Goal: Transaction & Acquisition: Download file/media

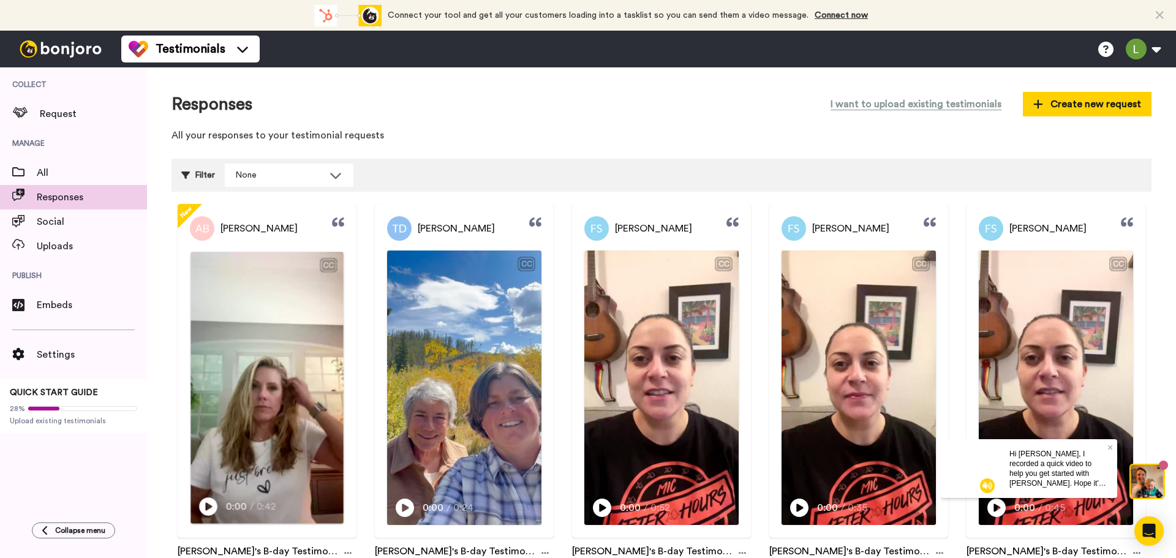
click at [205, 509] on icon at bounding box center [208, 506] width 18 height 18
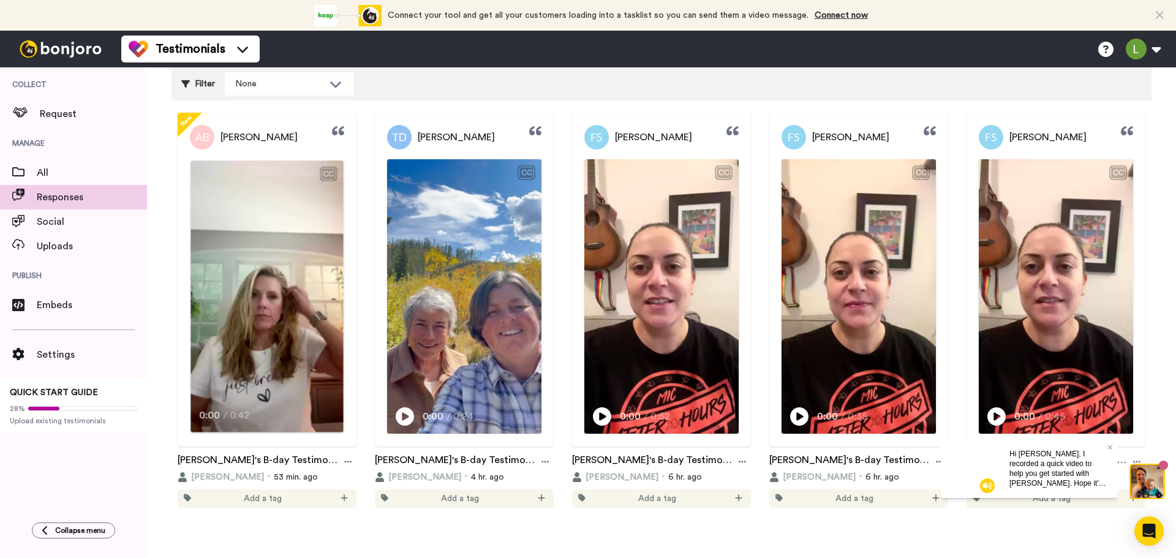
scroll to position [93, 0]
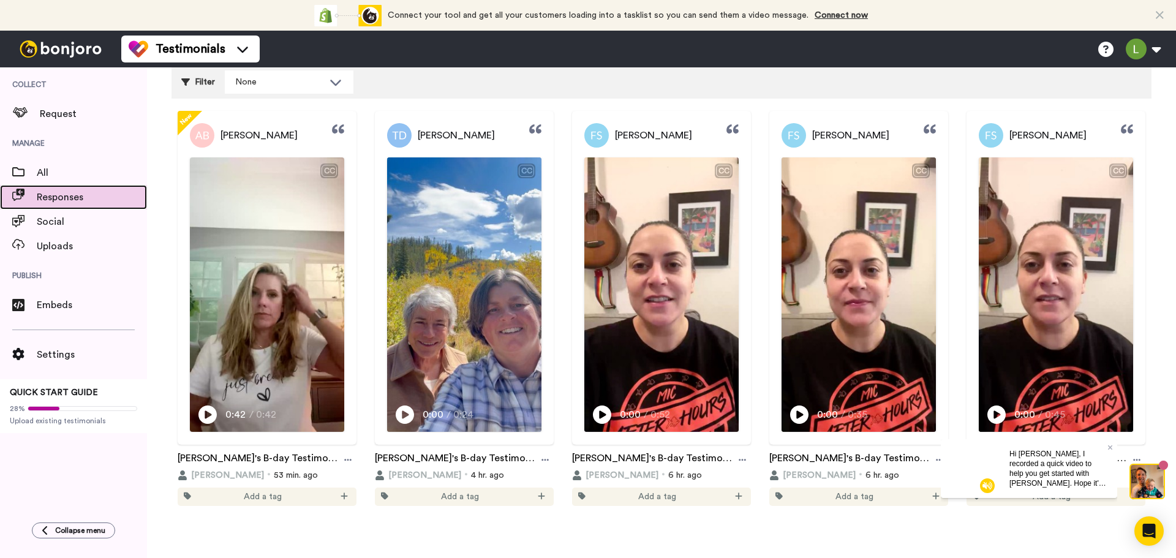
click at [69, 195] on span "Responses" at bounding box center [92, 197] width 110 height 15
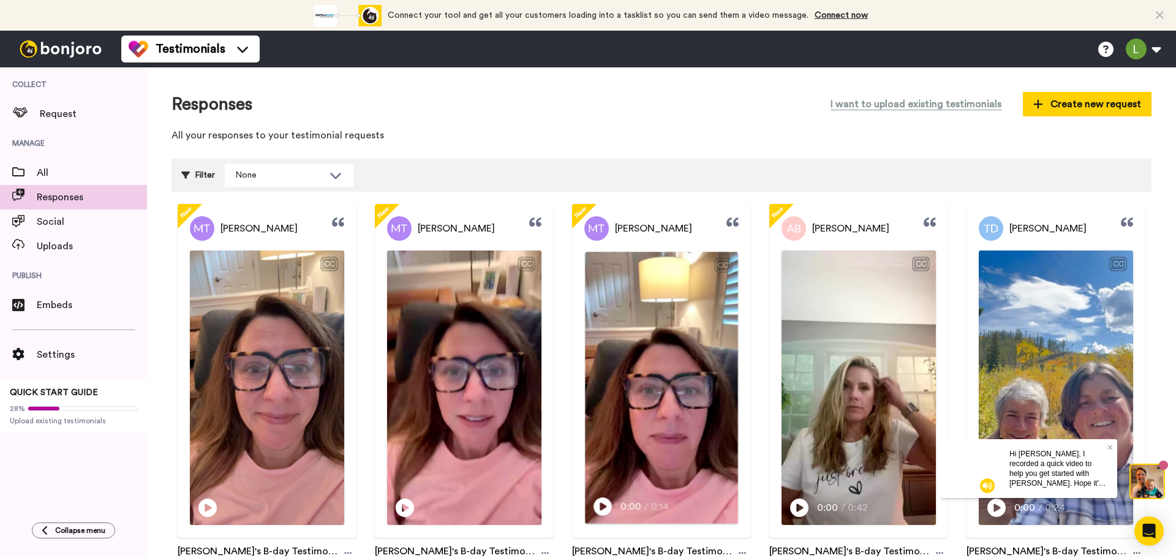
click at [600, 508] on icon at bounding box center [603, 506] width 18 height 18
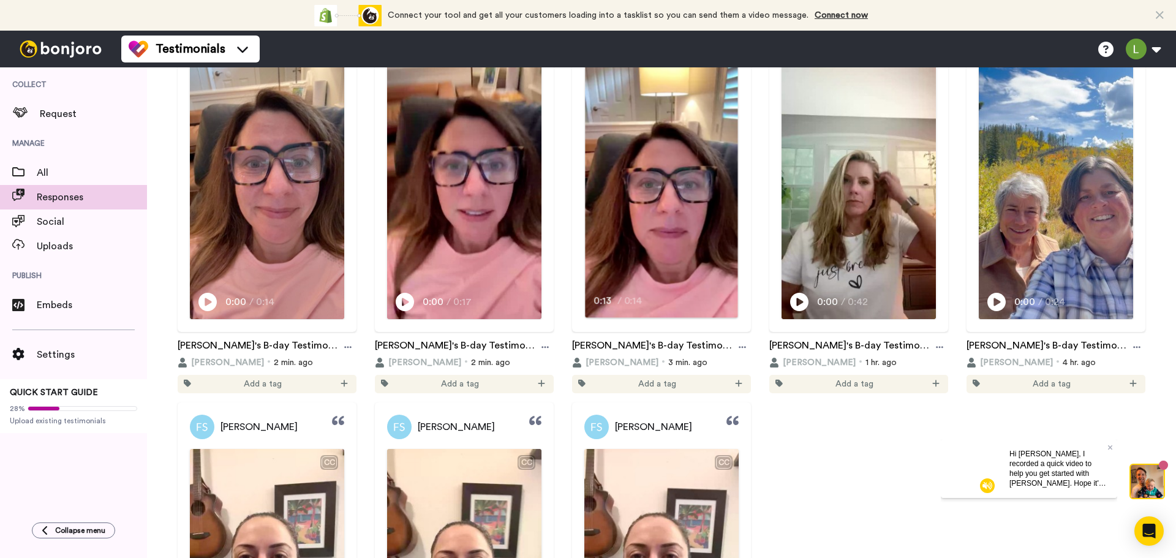
scroll to position [245, 0]
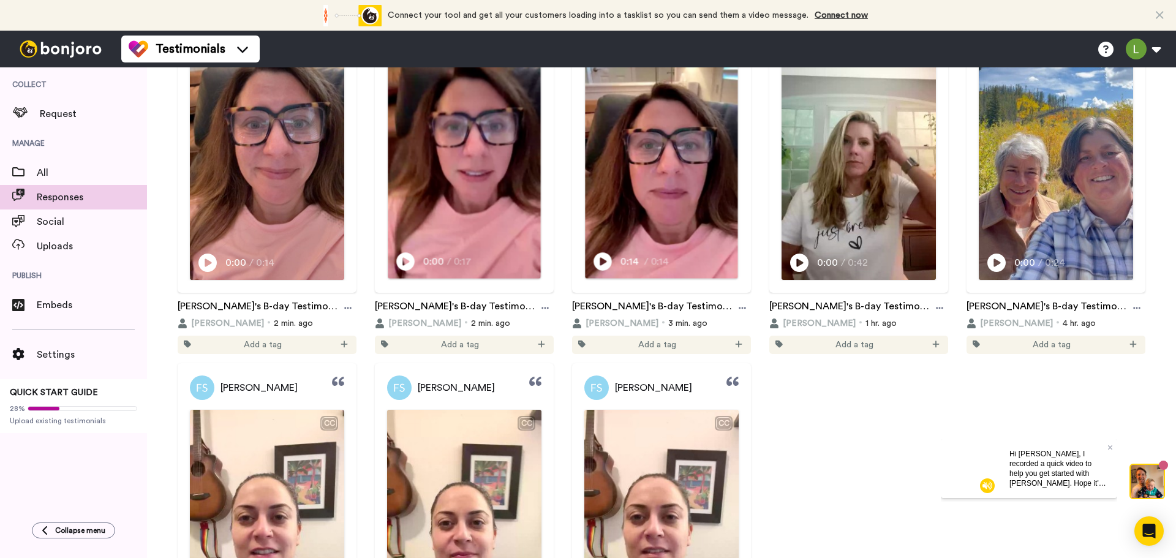
click at [407, 257] on icon at bounding box center [405, 261] width 18 height 18
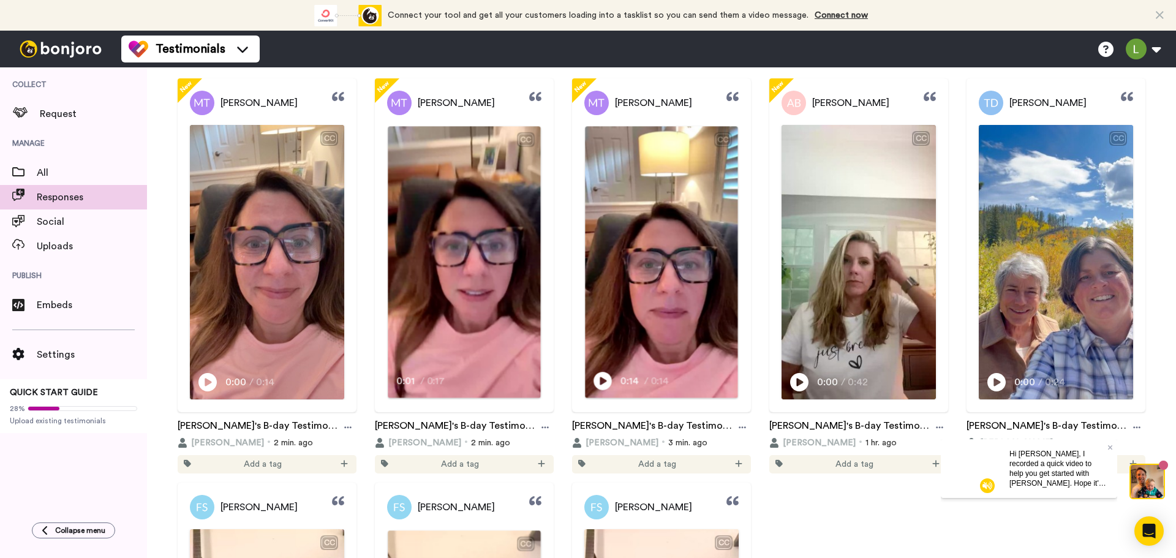
scroll to position [123, 0]
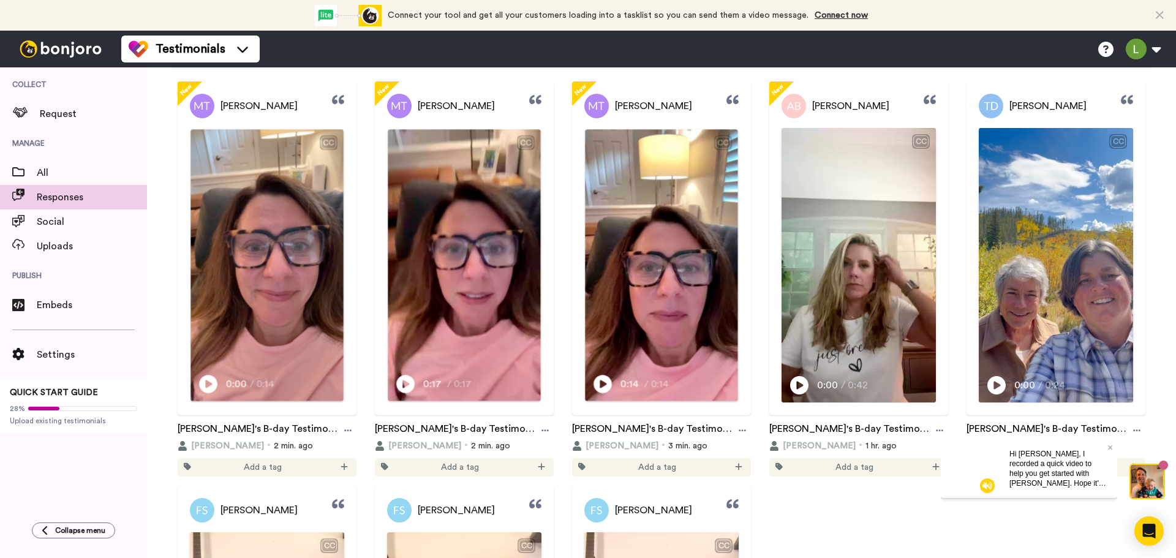
click at [210, 383] on icon at bounding box center [208, 384] width 18 height 18
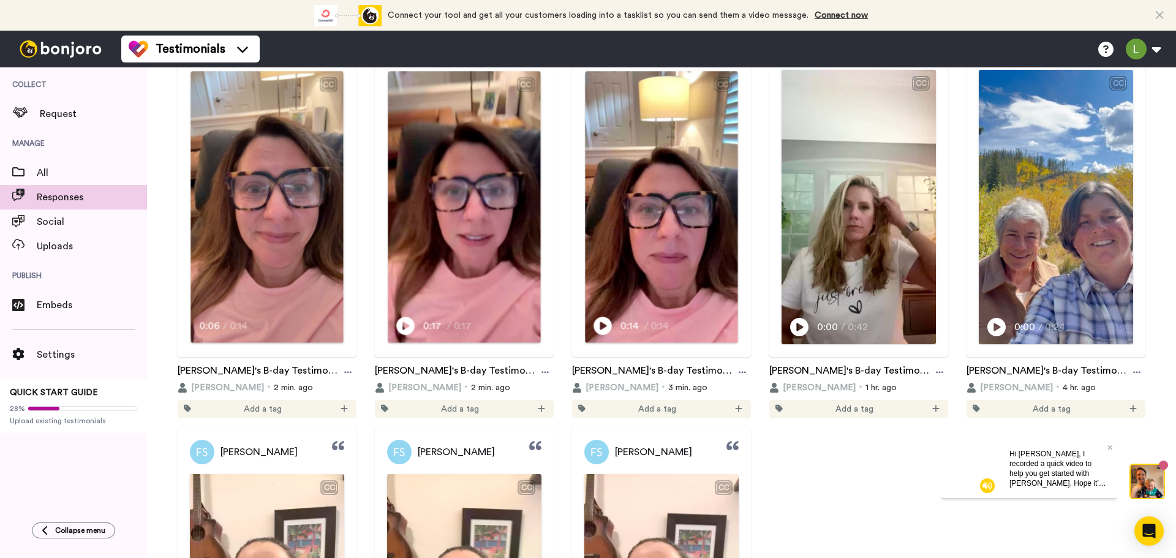
scroll to position [184, 0]
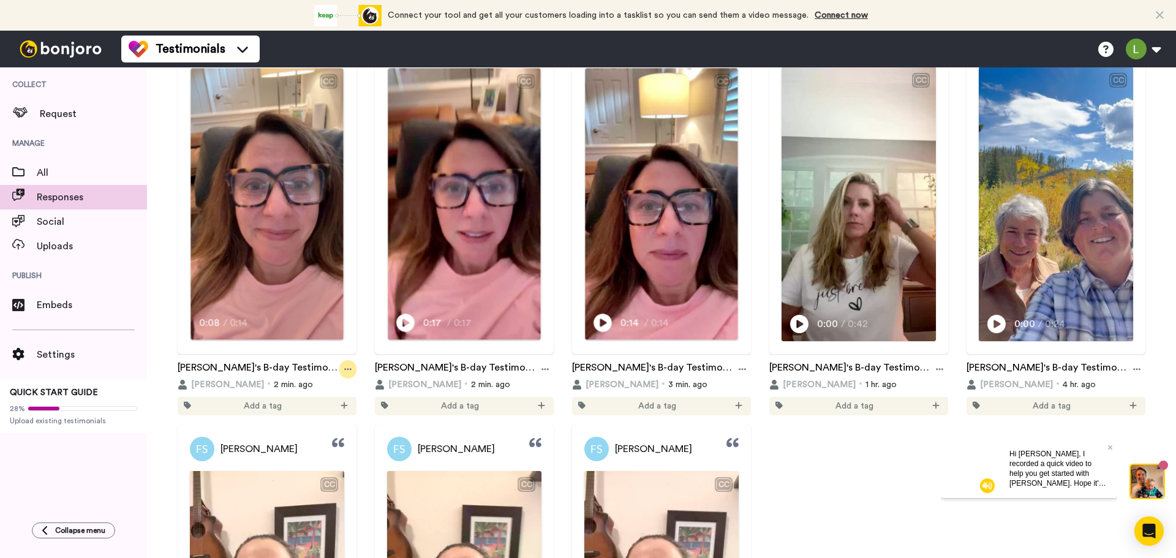
click at [347, 371] on div at bounding box center [347, 369] width 17 height 18
click at [273, 367] on link "[PERSON_NAME]'s B-day Testimonials" at bounding box center [259, 369] width 162 height 18
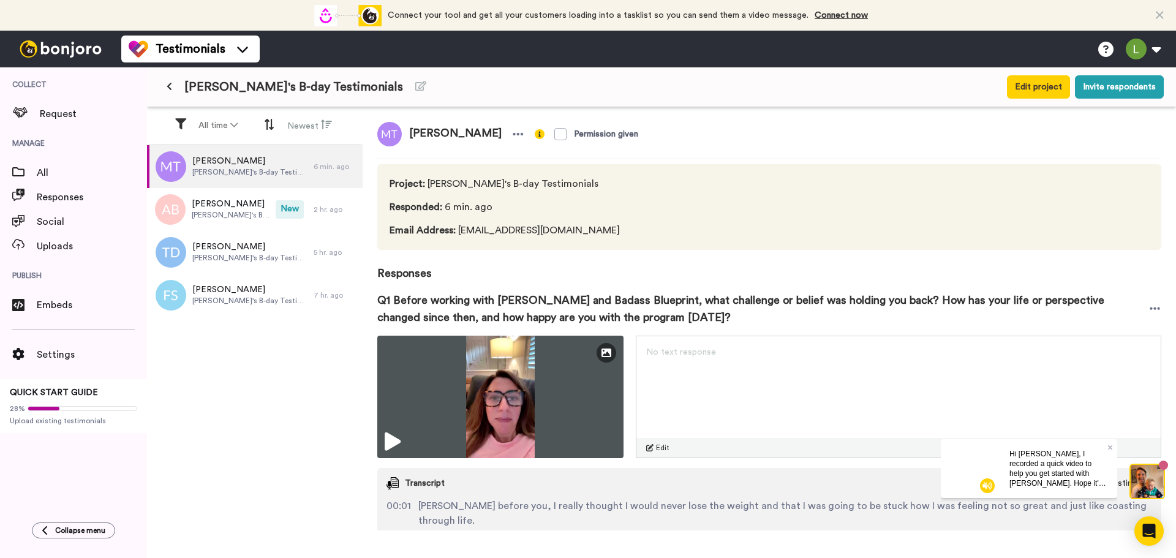
click at [1109, 442] on div "Hi [PERSON_NAME], I recorded a quick video to help you get started with [PERSON…" at bounding box center [1059, 468] width 118 height 59
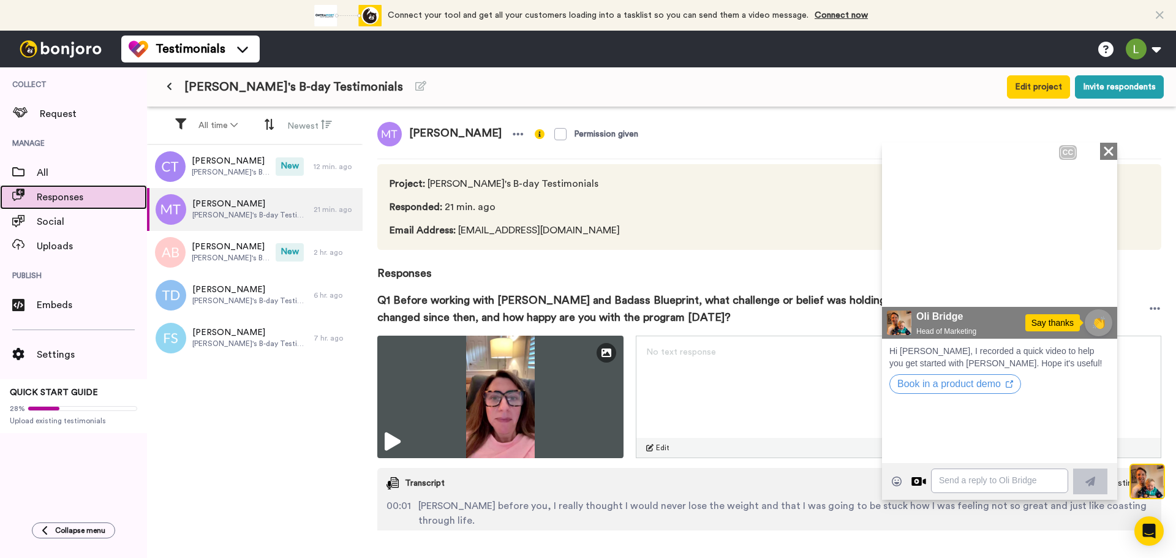
click at [84, 206] on div "Responses" at bounding box center [73, 197] width 147 height 25
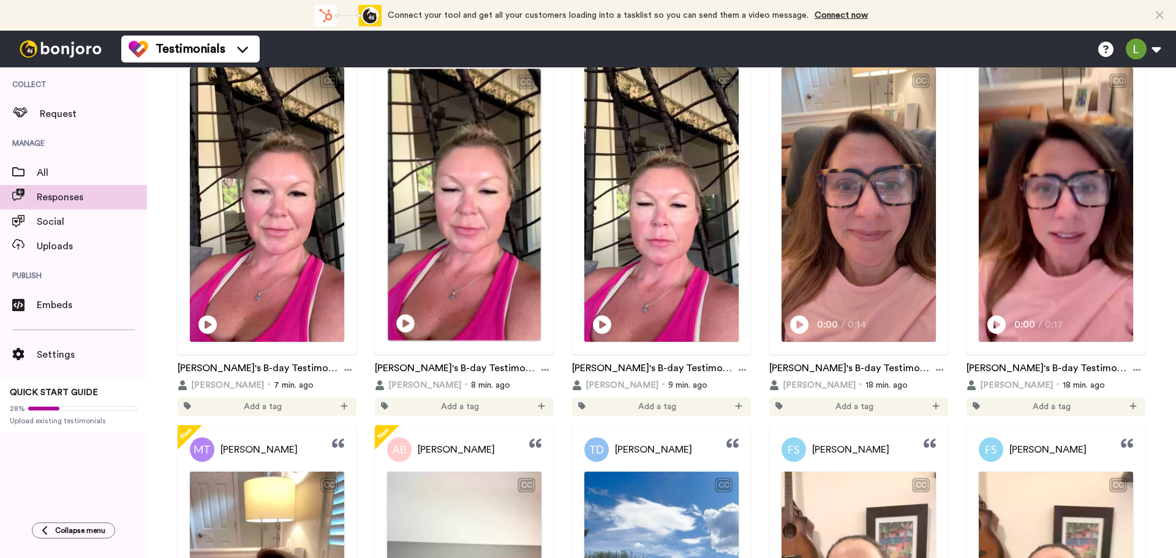
scroll to position [184, 0]
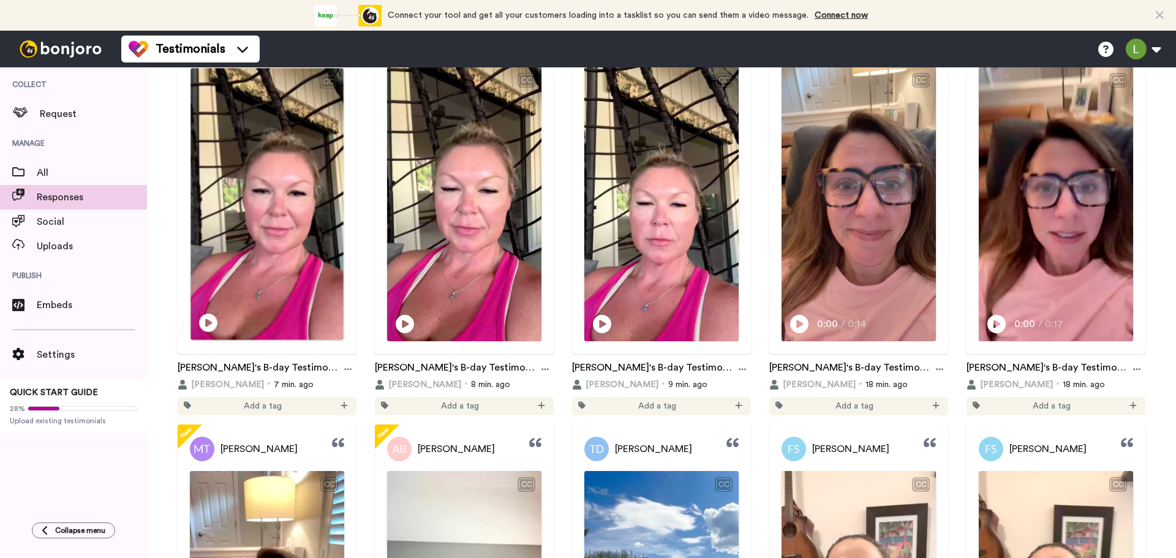
click at [209, 323] on icon at bounding box center [208, 323] width 18 height 18
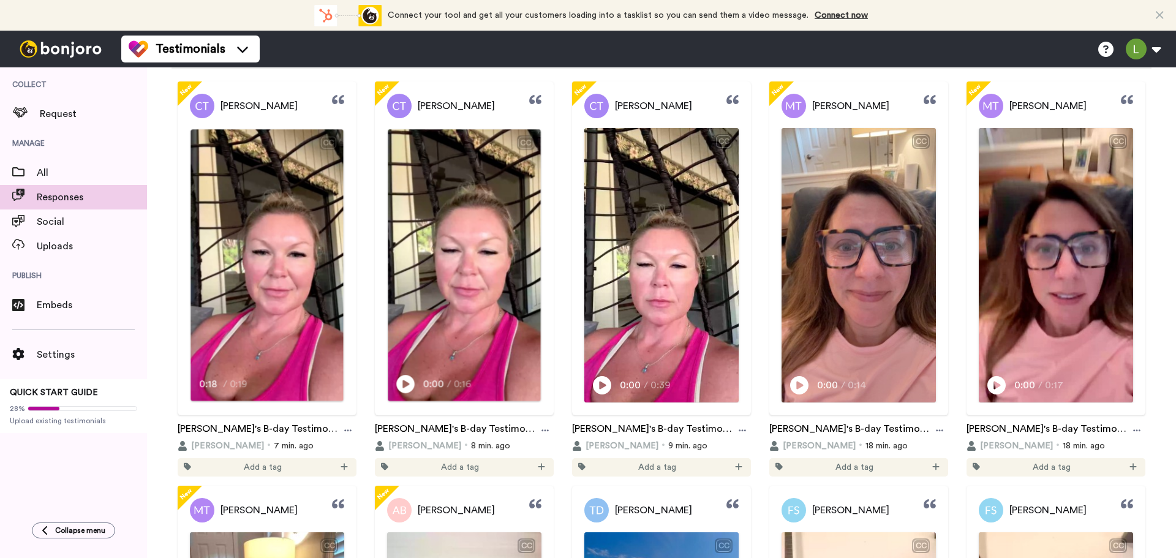
click at [402, 382] on icon "Play/Pause" at bounding box center [405, 383] width 18 height 23
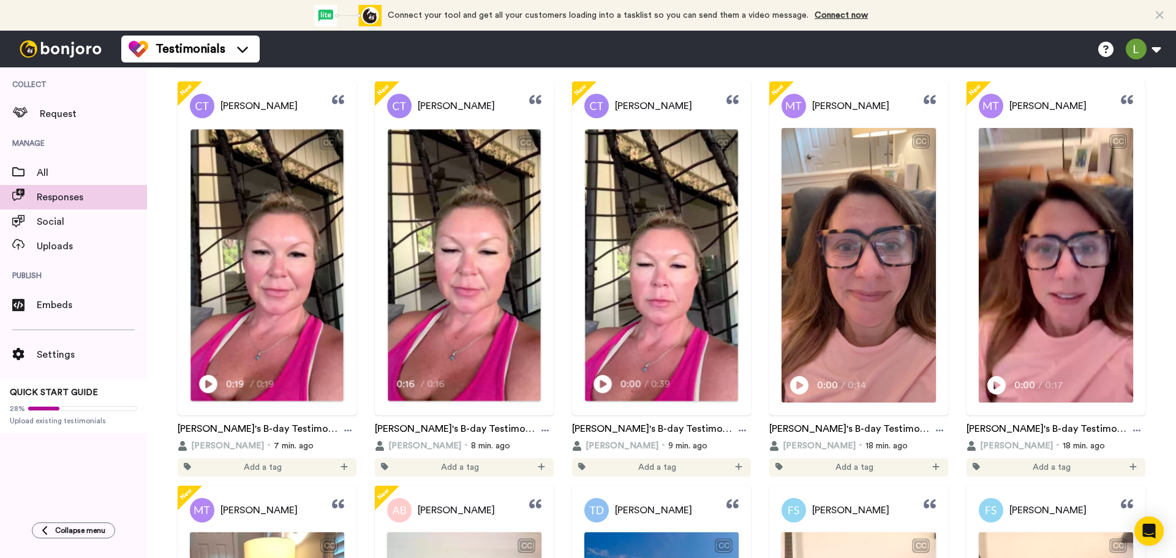
click at [603, 383] on icon at bounding box center [603, 384] width 18 height 18
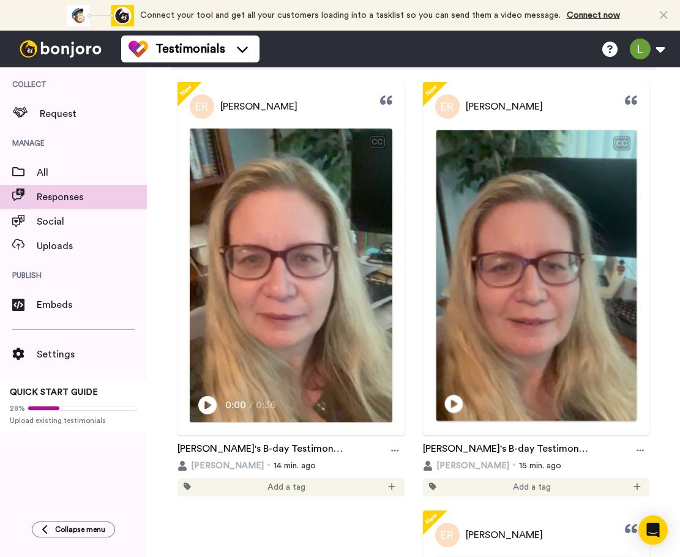
scroll to position [123, 0]
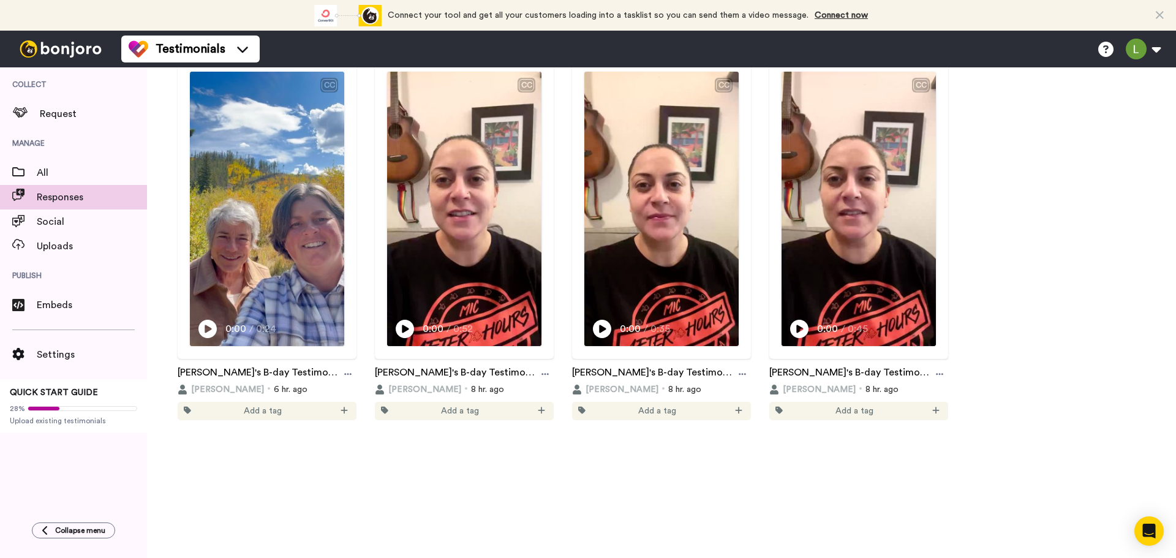
scroll to position [1710, 0]
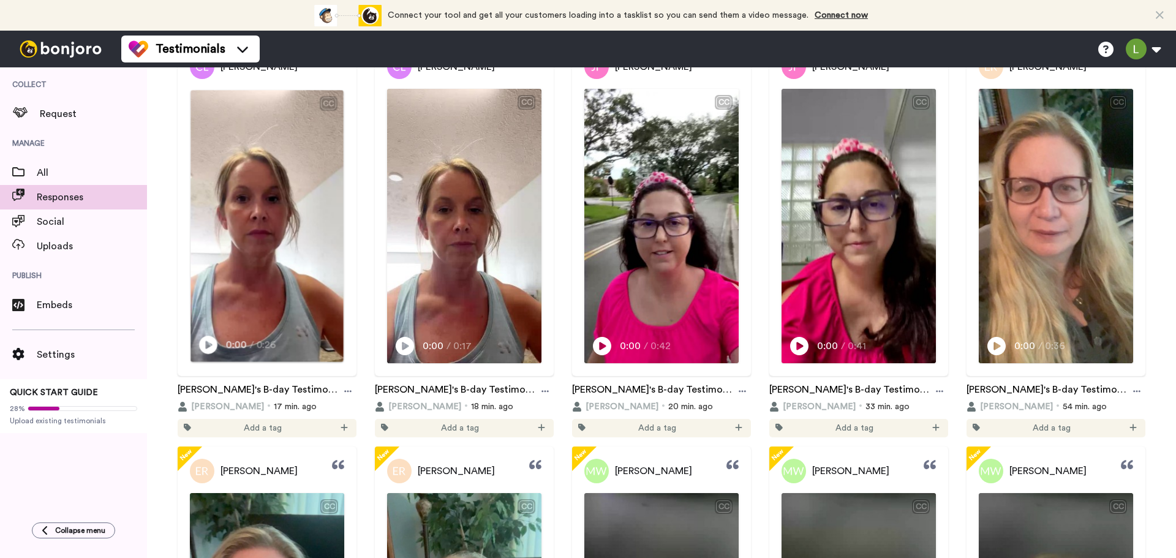
scroll to position [184, 0]
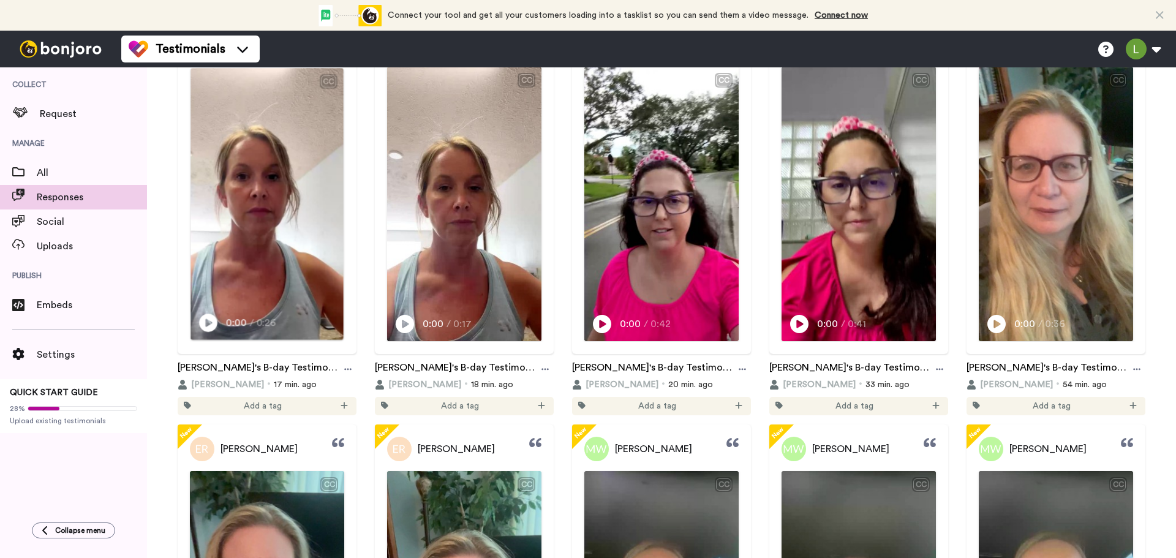
click at [205, 314] on icon at bounding box center [208, 323] width 18 height 18
click at [404, 319] on icon "Play/Pause" at bounding box center [405, 322] width 18 height 23
click at [218, 315] on span "0:14" at bounding box center [209, 322] width 22 height 15
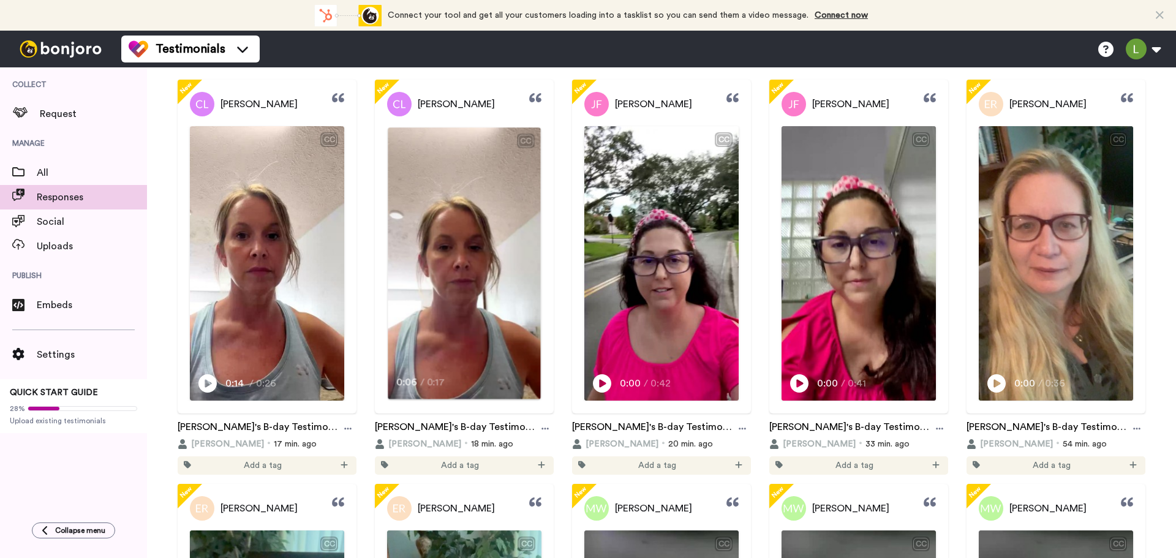
scroll to position [123, 0]
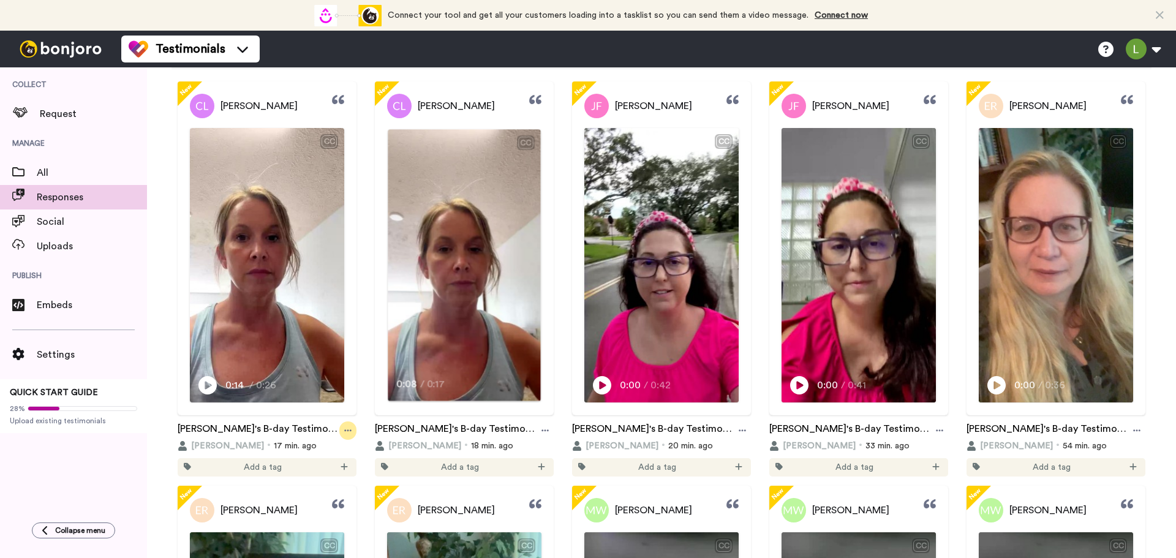
click at [347, 433] on div at bounding box center [347, 430] width 17 height 18
click at [292, 336] on video at bounding box center [266, 265] width 153 height 272
click at [277, 224] on video at bounding box center [266, 265] width 153 height 272
click at [276, 115] on link "[PERSON_NAME]" at bounding box center [244, 106] width 108 height 25
click at [275, 105] on span "[PERSON_NAME]" at bounding box center [259, 106] width 77 height 15
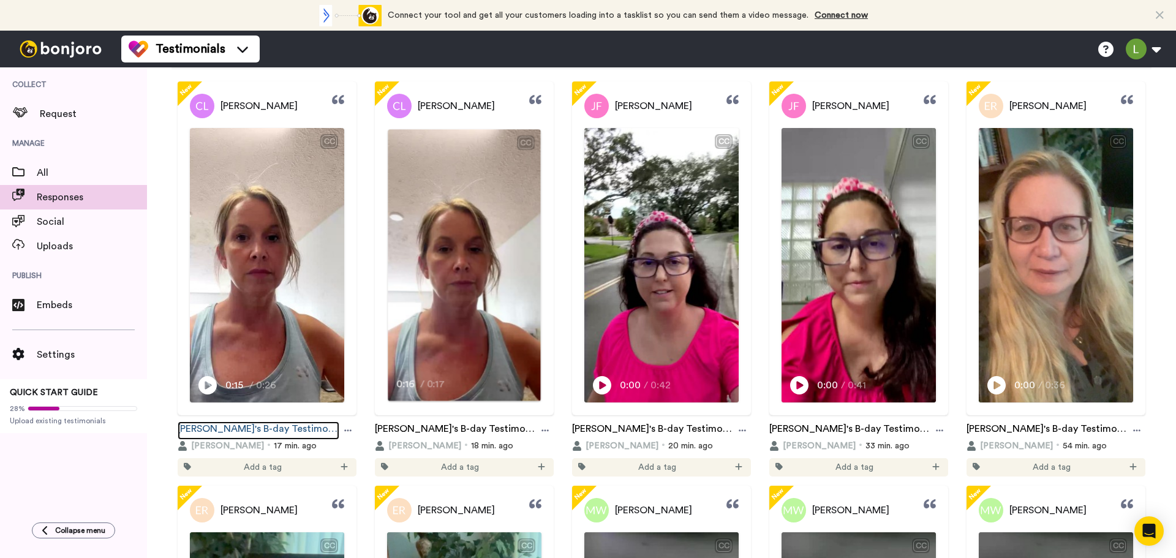
click at [224, 428] on link "[PERSON_NAME]'s B-day Testimonials" at bounding box center [259, 430] width 162 height 18
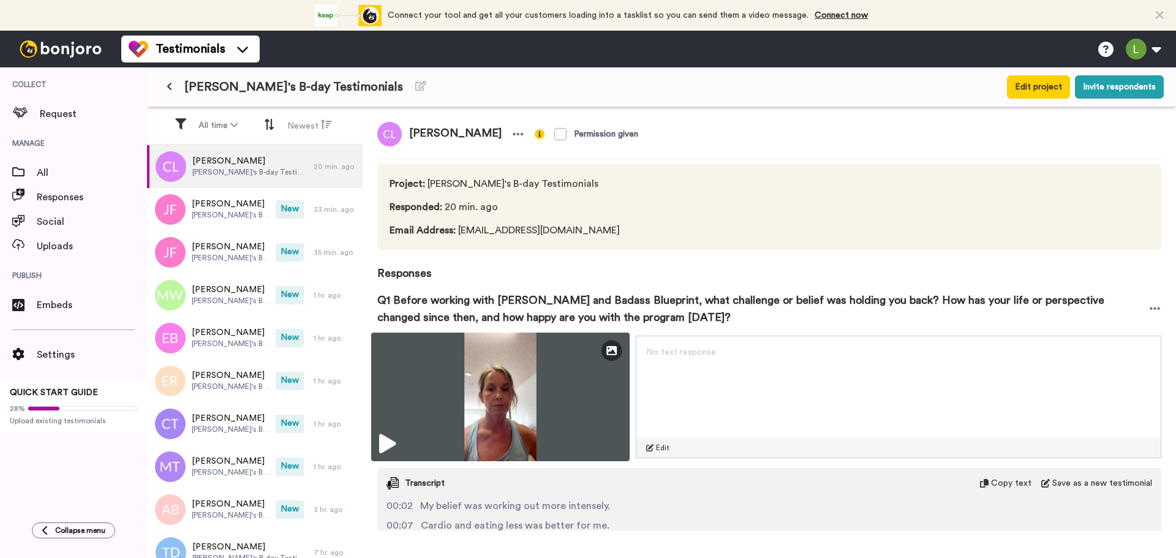
click at [389, 446] on icon at bounding box center [387, 444] width 17 height 20
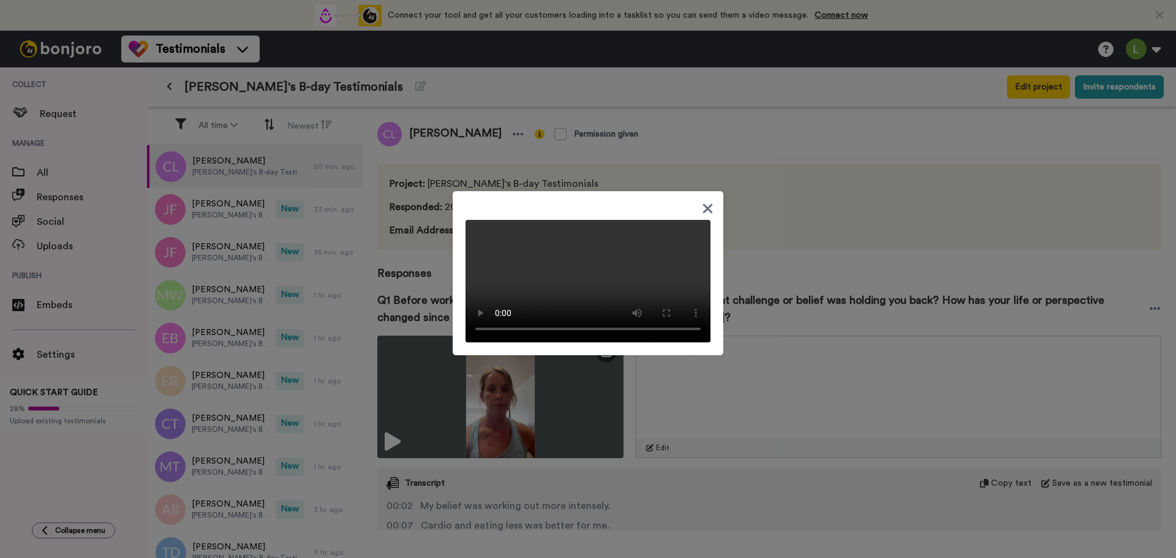
click at [837, 365] on div at bounding box center [588, 279] width 1176 height 558
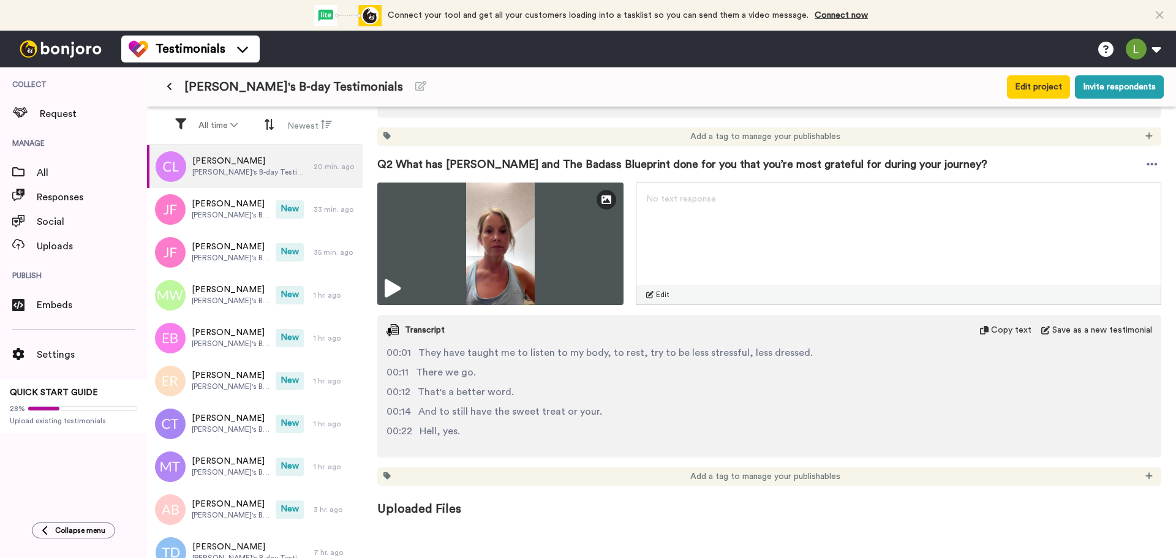
scroll to position [436, 0]
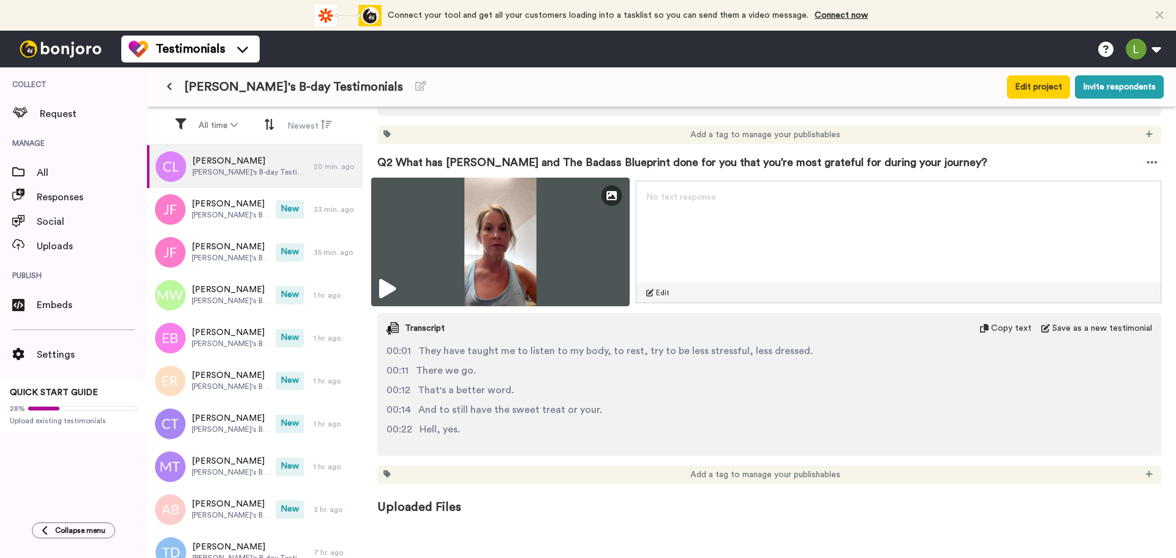
click at [386, 290] on icon at bounding box center [387, 289] width 17 height 20
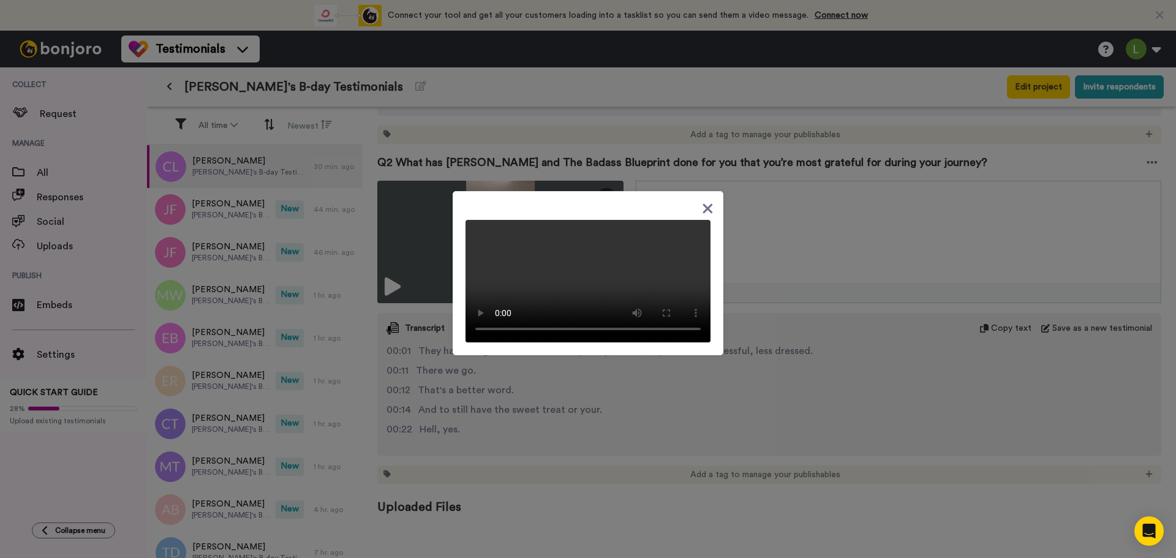
click at [703, 203] on icon at bounding box center [708, 208] width 10 height 10
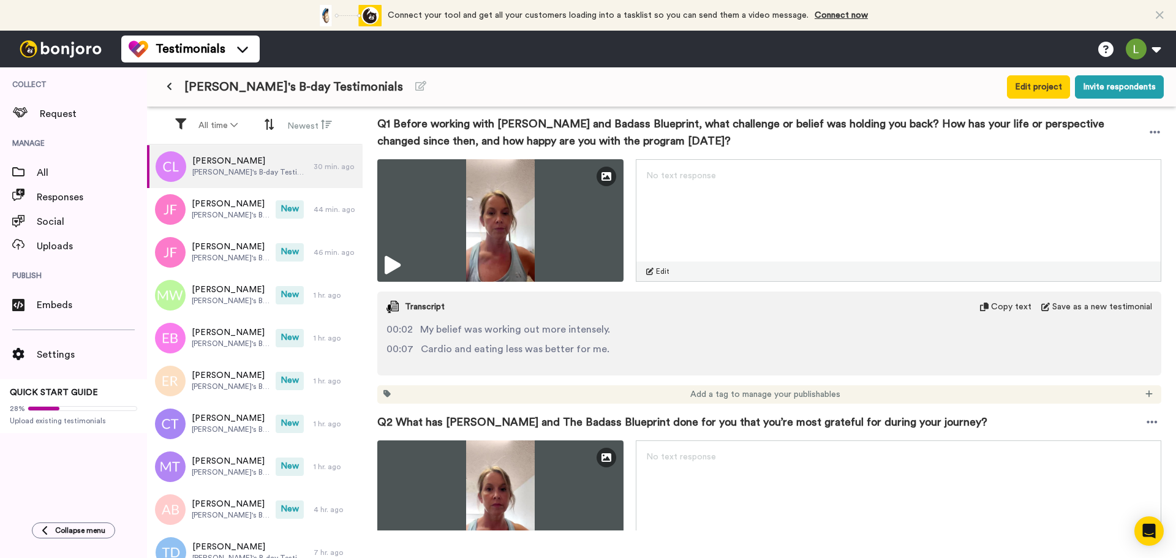
scroll to position [184, 0]
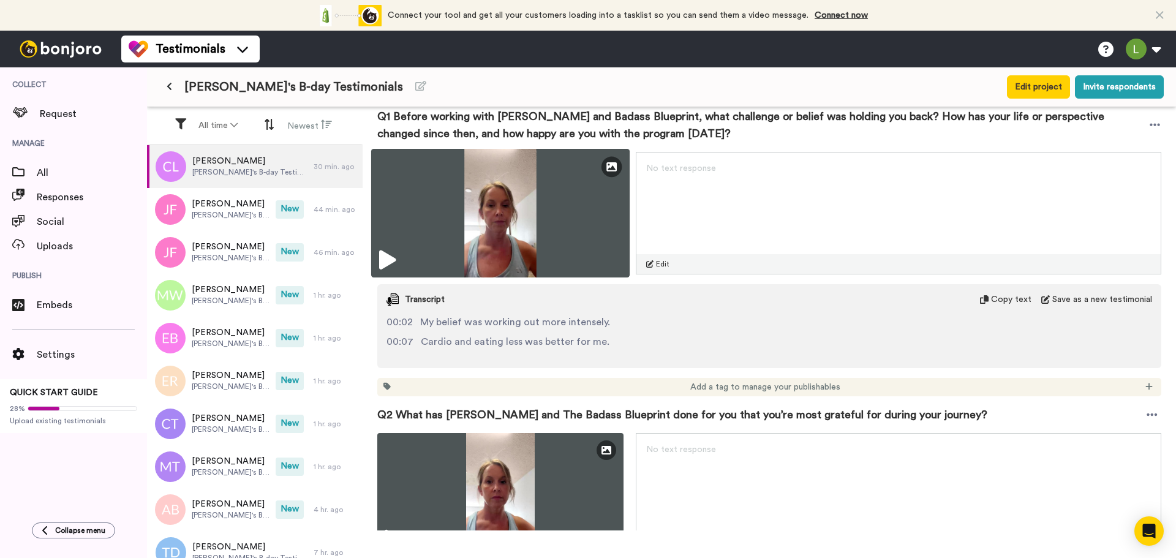
click at [592, 230] on img at bounding box center [500, 213] width 258 height 129
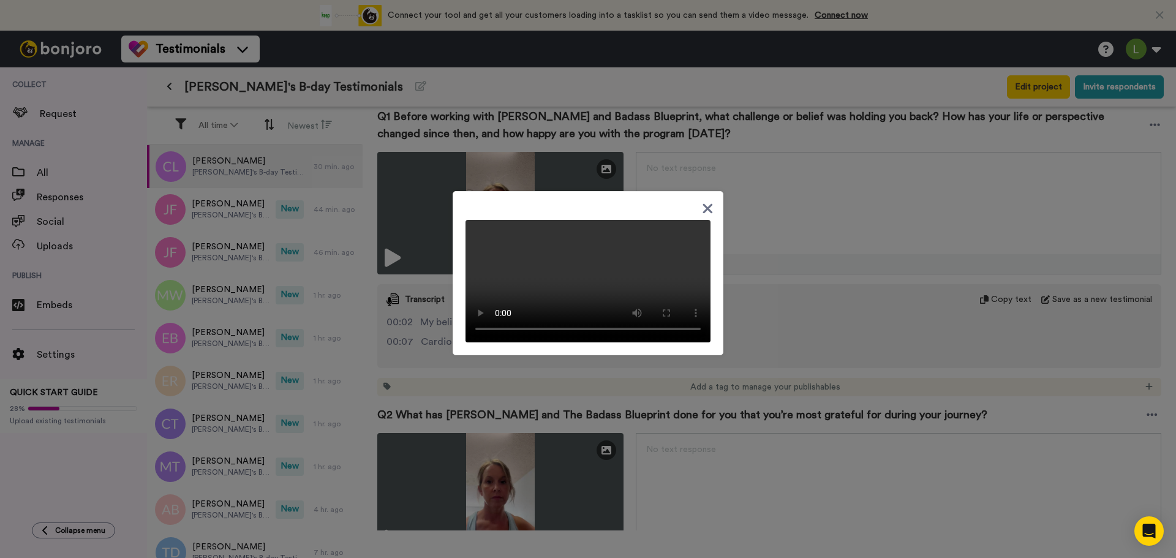
click at [703, 203] on icon at bounding box center [708, 208] width 10 height 10
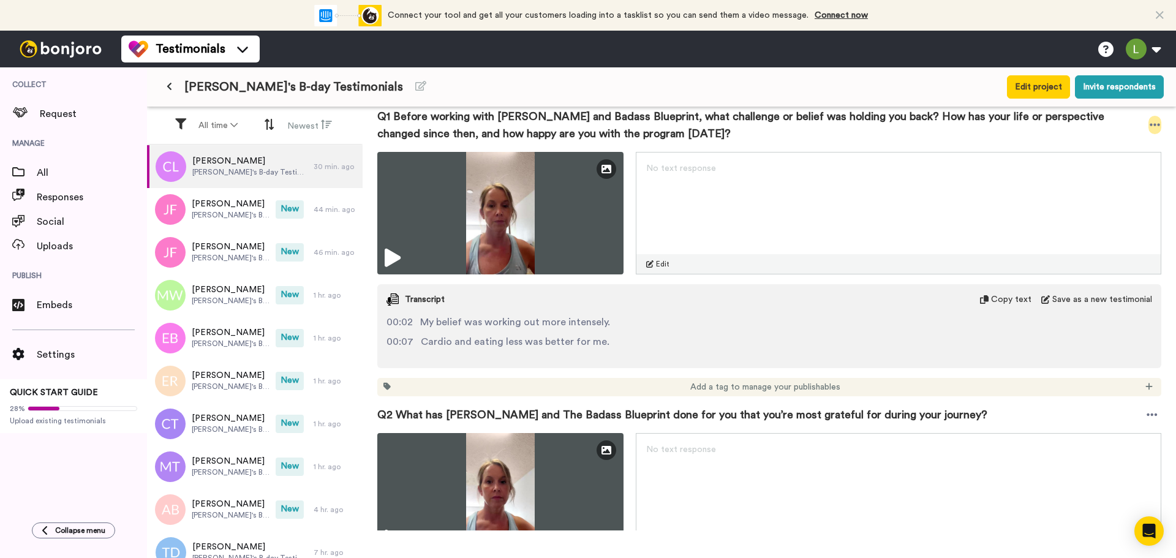
click at [1150, 124] on icon at bounding box center [1155, 125] width 10 height 2
click at [1098, 161] on li "Download video" at bounding box center [1101, 162] width 103 height 17
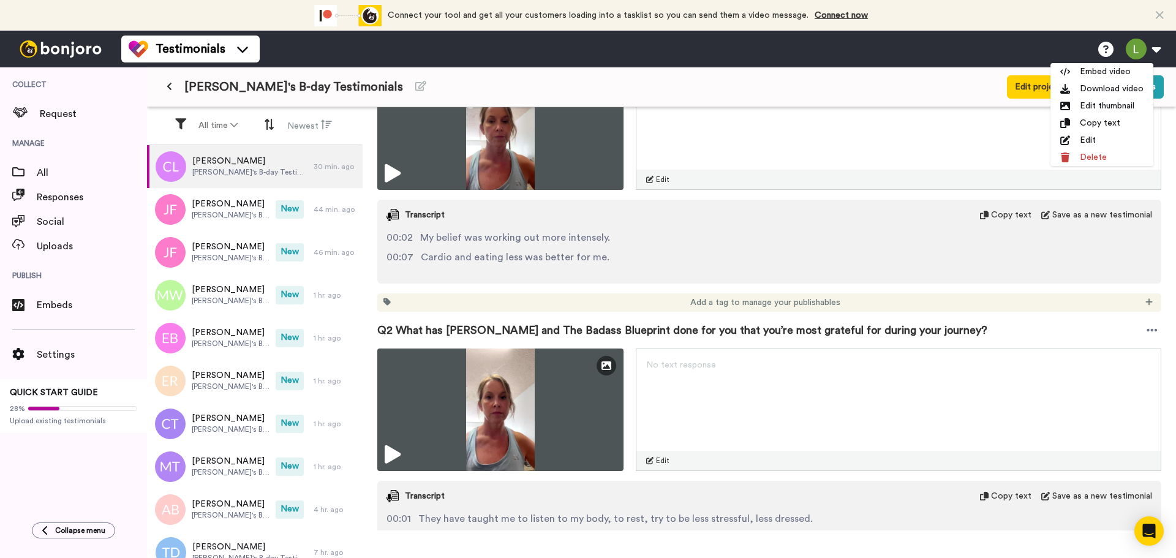
scroll to position [368, 0]
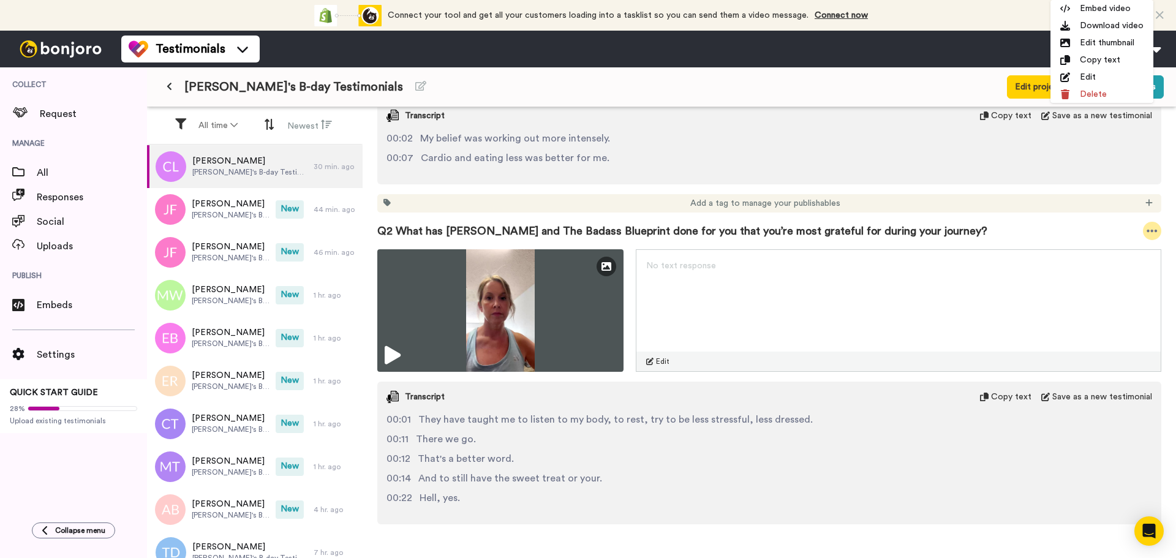
click at [1147, 228] on icon at bounding box center [1152, 231] width 11 height 12
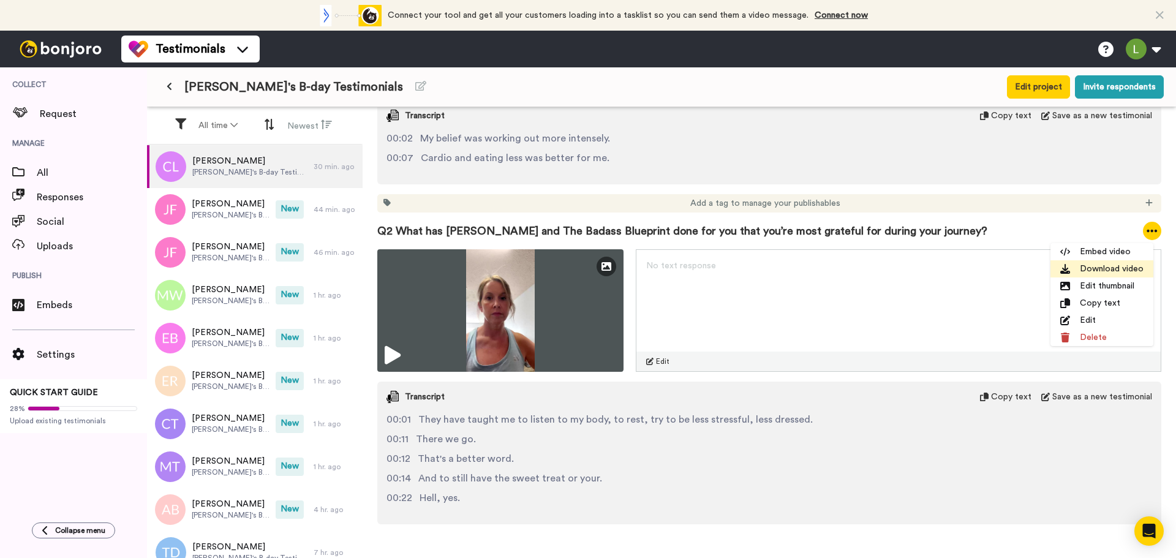
click at [1110, 268] on li "Download video" at bounding box center [1101, 268] width 103 height 17
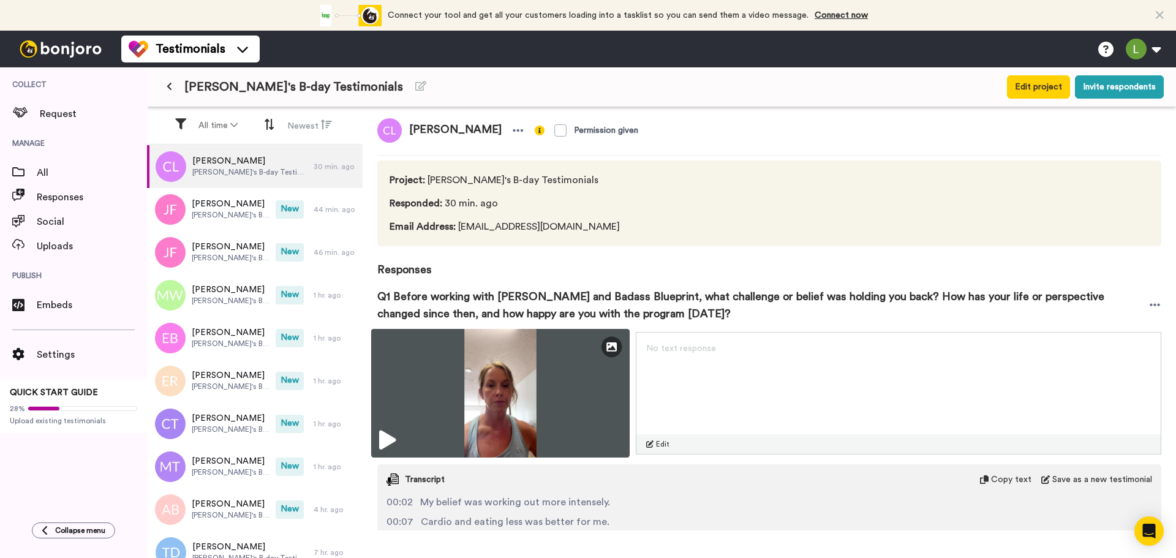
scroll to position [0, 0]
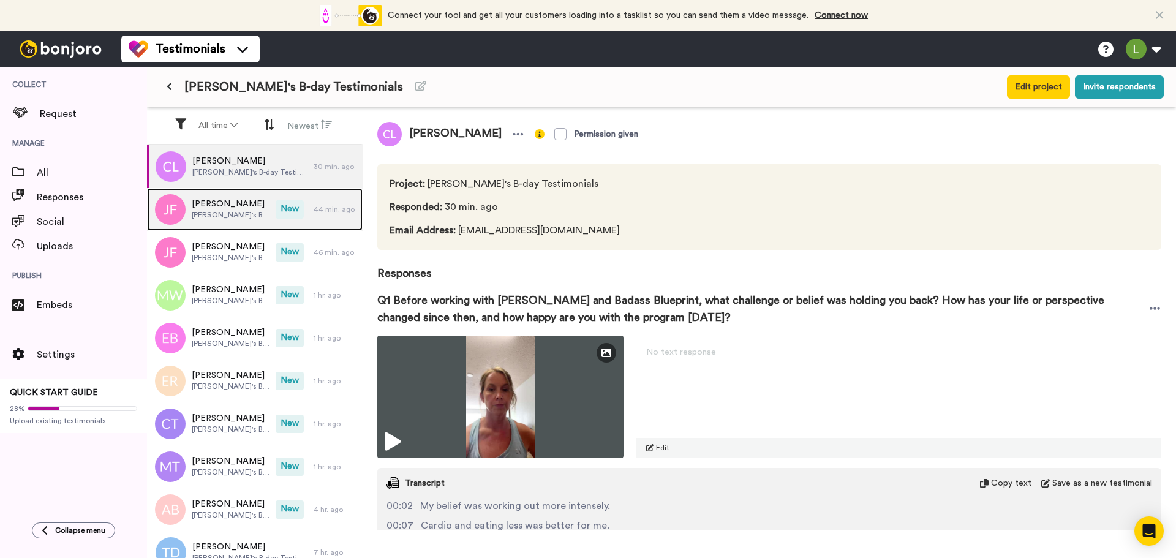
click at [195, 209] on span "[PERSON_NAME]" at bounding box center [231, 204] width 78 height 12
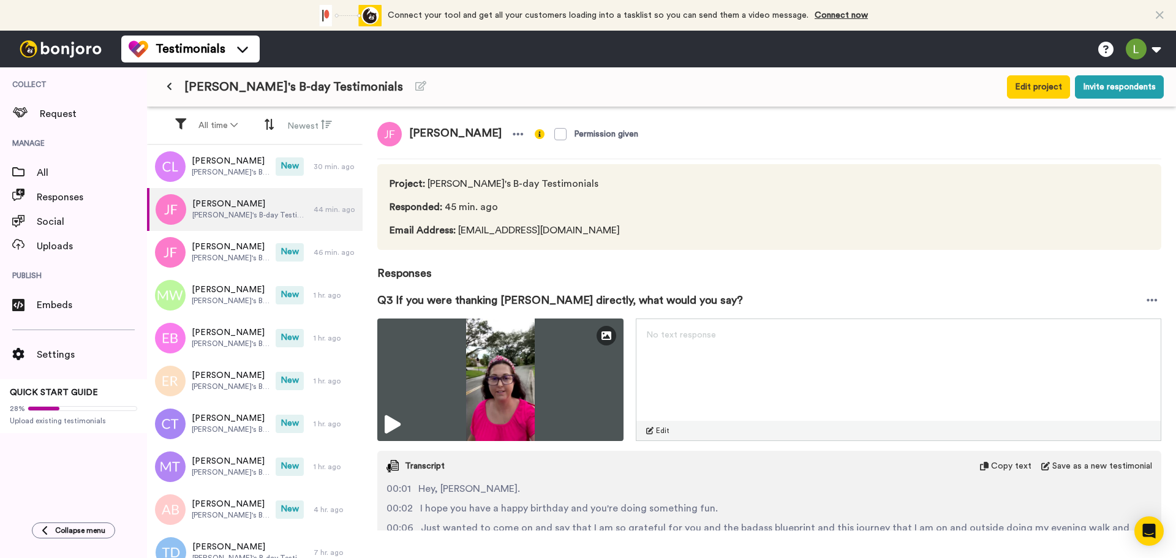
drag, startPoint x: 489, startPoint y: 131, endPoint x: 407, endPoint y: 129, distance: 82.1
click at [407, 129] on span "[PERSON_NAME]" at bounding box center [455, 134] width 107 height 25
copy span "[PERSON_NAME]"
click at [1147, 298] on icon at bounding box center [1152, 300] width 11 height 12
click at [1106, 339] on li "Download video" at bounding box center [1101, 338] width 103 height 17
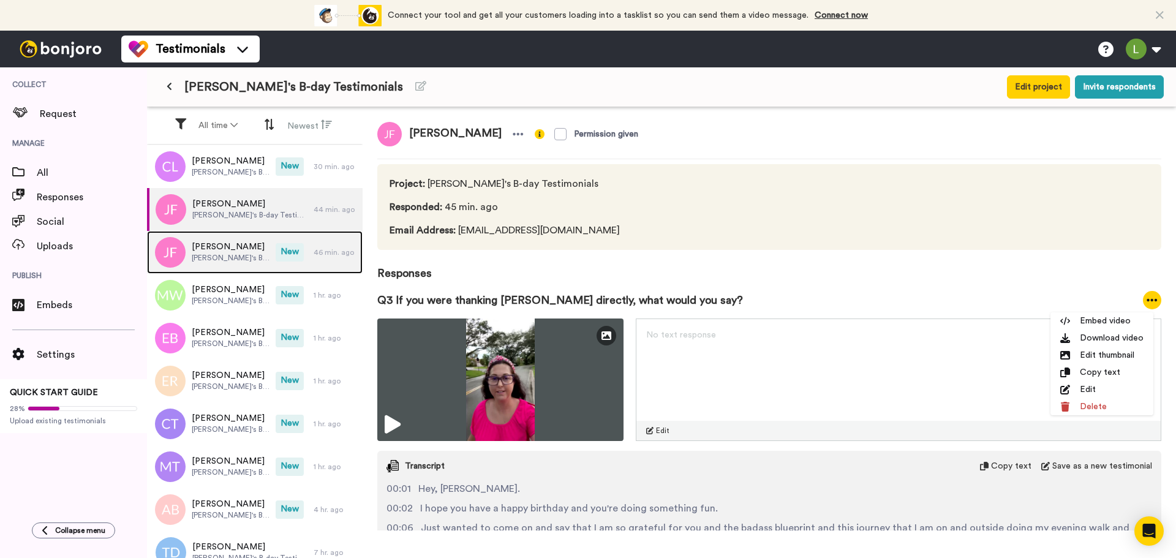
click at [199, 262] on span "[PERSON_NAME]'s B-day Testimonials" at bounding box center [231, 258] width 78 height 10
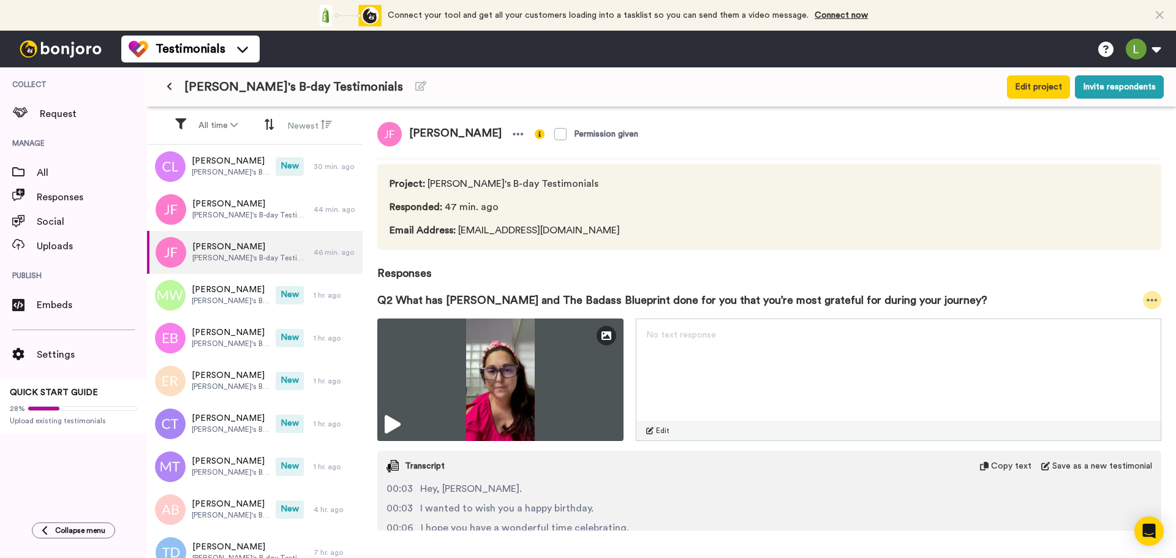
click at [1147, 300] on icon at bounding box center [1152, 300] width 11 height 12
click at [1108, 334] on li "Download video" at bounding box center [1101, 338] width 103 height 17
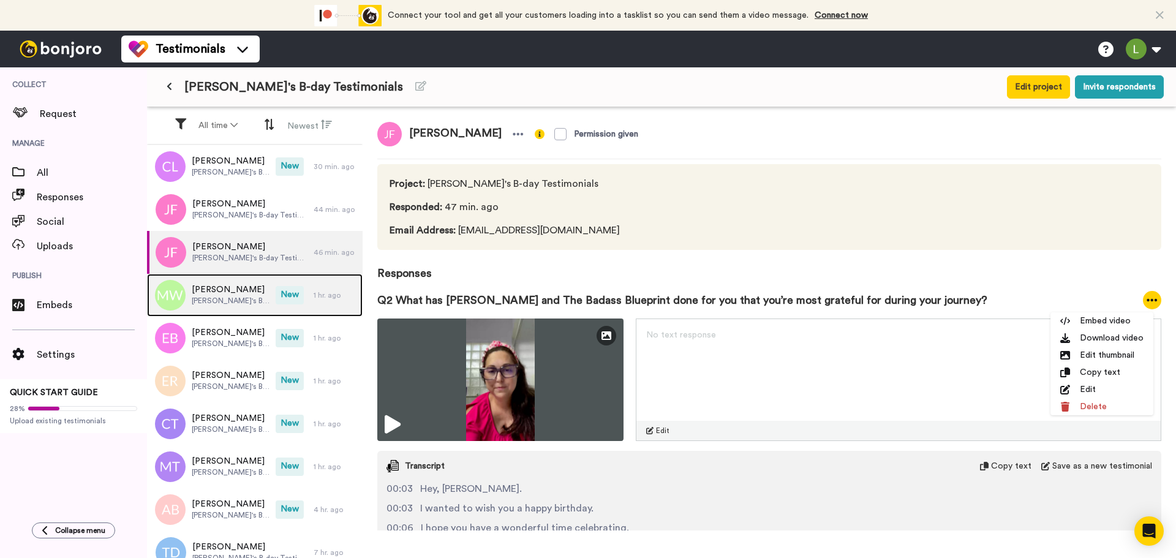
click at [222, 295] on span "[PERSON_NAME]" at bounding box center [231, 290] width 78 height 12
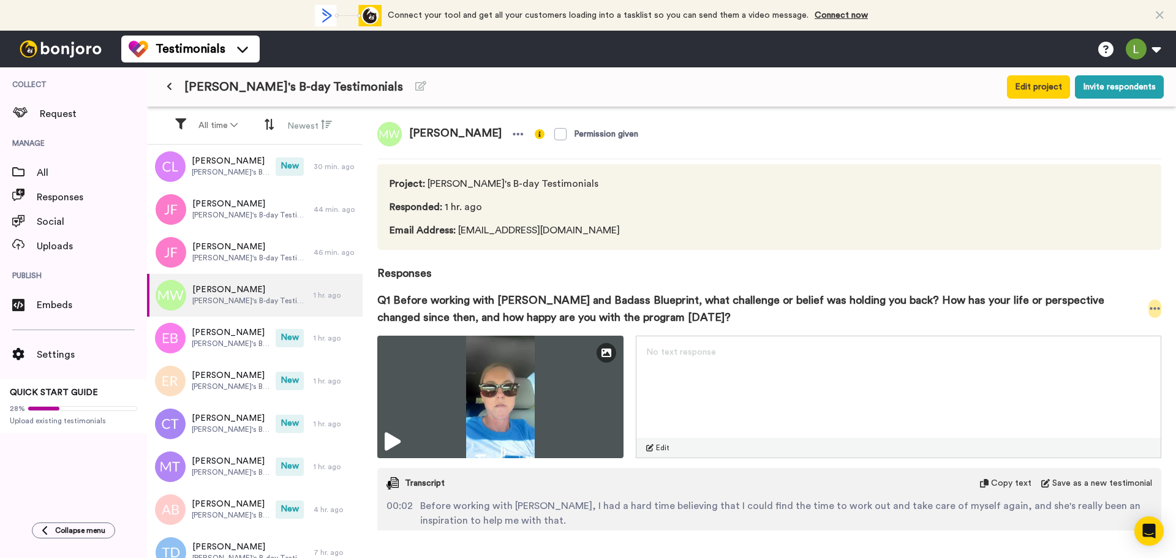
click at [1150, 313] on icon at bounding box center [1155, 309] width 11 height 12
click at [1101, 347] on li "Download video" at bounding box center [1101, 346] width 103 height 17
drag, startPoint x: 409, startPoint y: 132, endPoint x: 636, endPoint y: 140, distance: 228.0
click at [509, 144] on span "[PERSON_NAME]" at bounding box center [455, 134] width 107 height 25
copy span "[PERSON_NAME]"
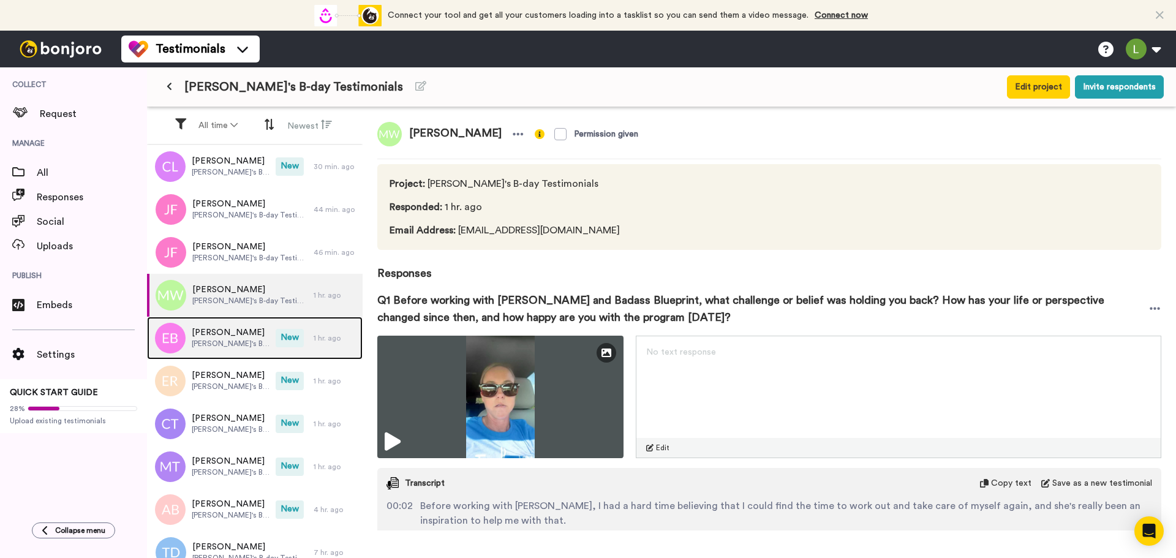
click at [219, 347] on span "[PERSON_NAME]'s B-day Testimonials" at bounding box center [231, 344] width 78 height 10
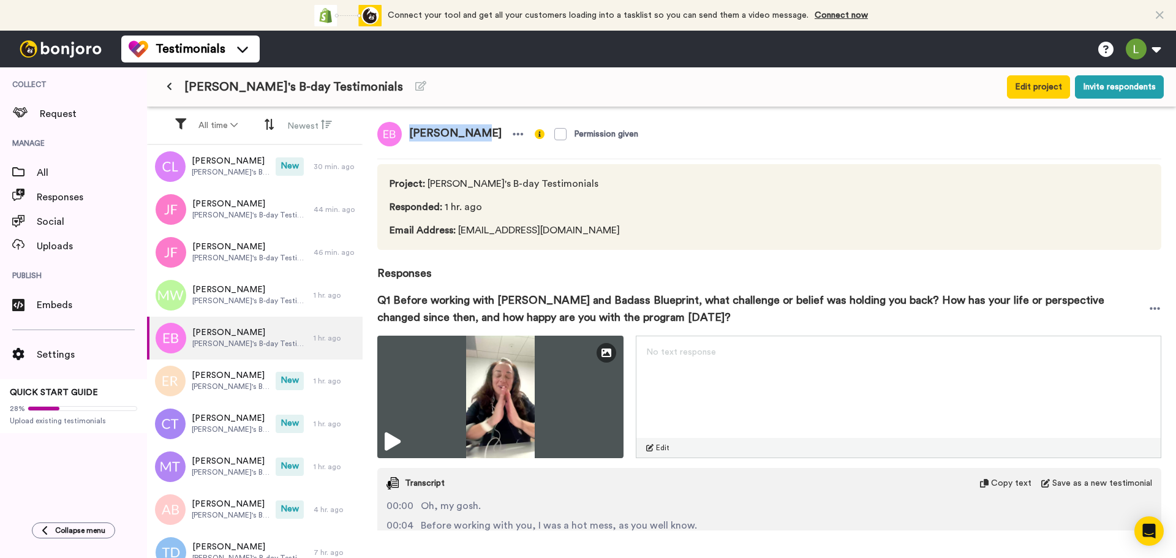
drag, startPoint x: 408, startPoint y: 133, endPoint x: 466, endPoint y: 132, distance: 57.6
click at [466, 132] on span "[PERSON_NAME]" at bounding box center [455, 134] width 107 height 25
copy span "[PERSON_NAME]"
click at [1150, 312] on icon at bounding box center [1155, 309] width 11 height 12
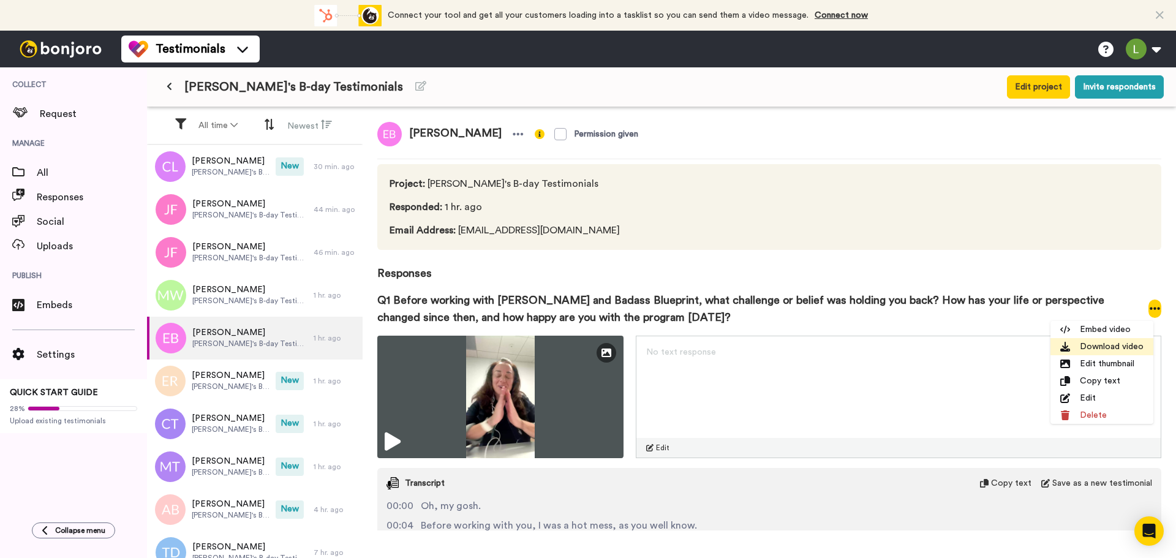
click at [1068, 350] on icon at bounding box center [1065, 347] width 10 height 10
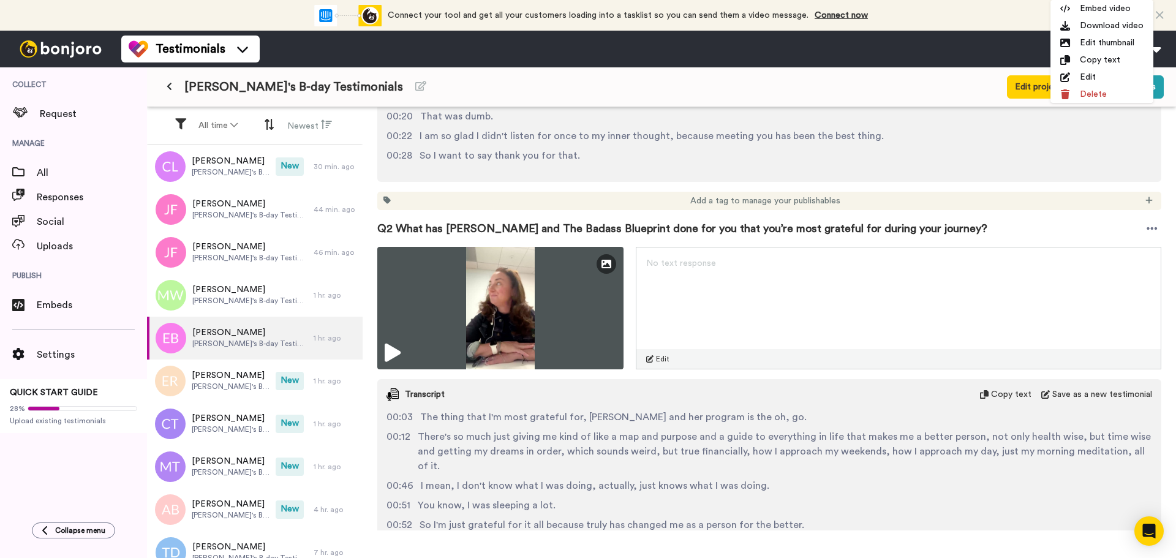
scroll to position [490, 0]
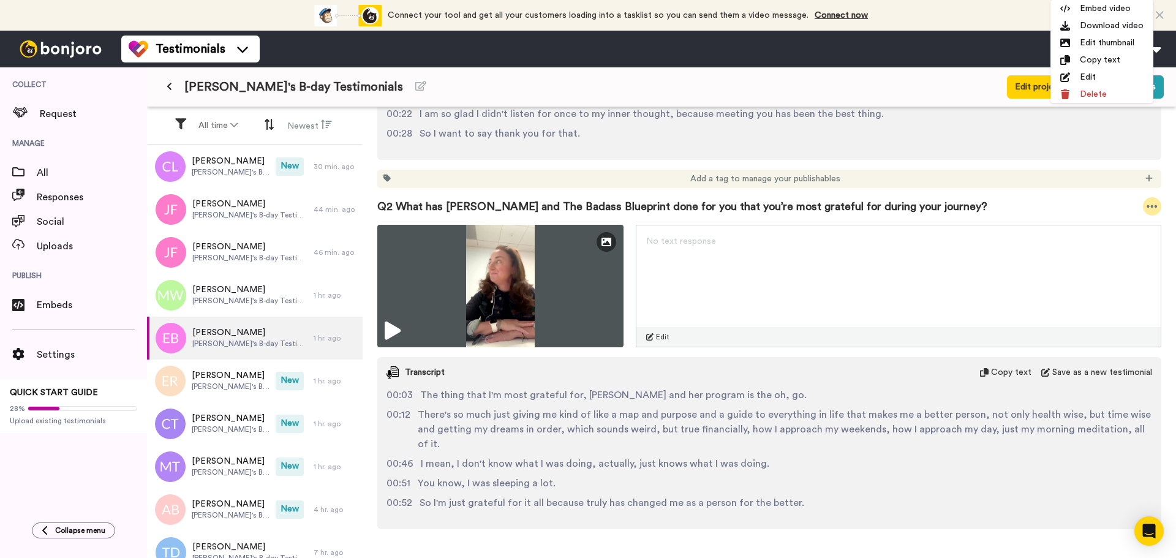
click at [1147, 205] on icon at bounding box center [1152, 206] width 11 height 12
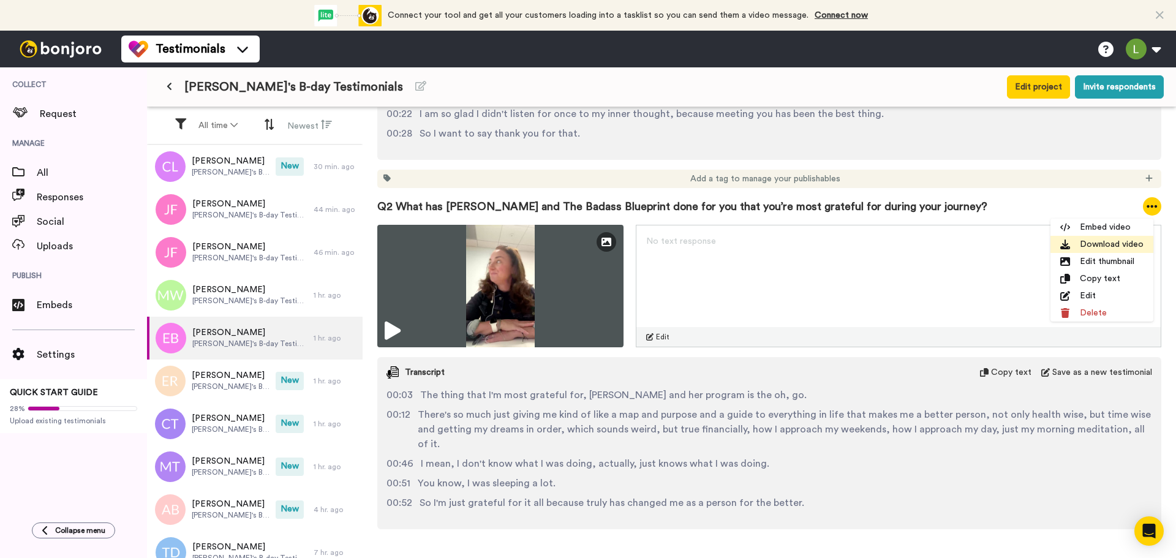
click at [1071, 247] on li "Download video" at bounding box center [1101, 244] width 103 height 17
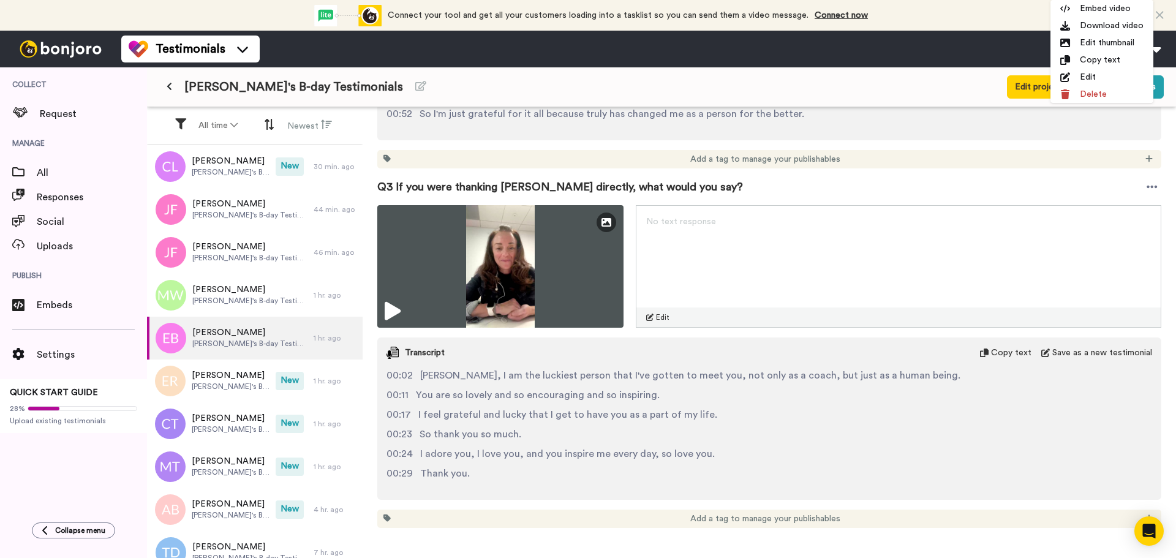
scroll to position [908, 0]
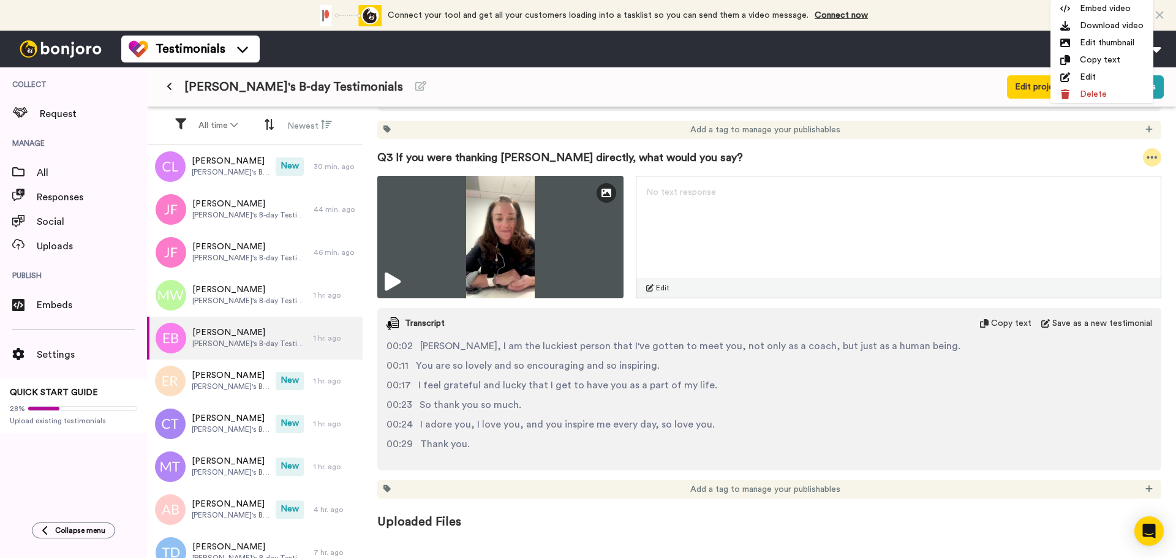
click at [1147, 151] on icon at bounding box center [1152, 157] width 11 height 12
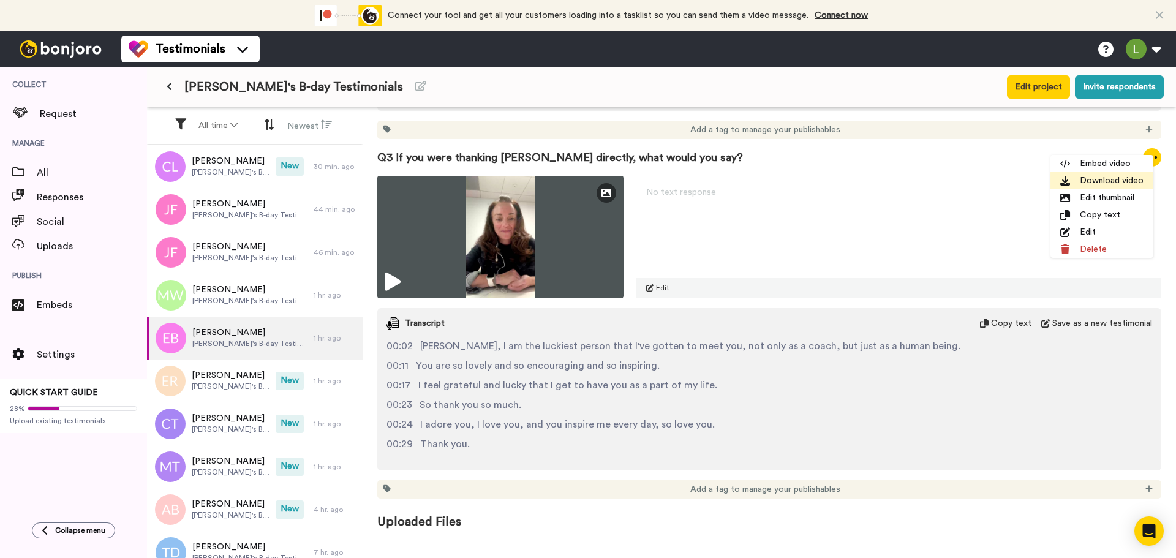
click at [1091, 183] on li "Download video" at bounding box center [1101, 180] width 103 height 17
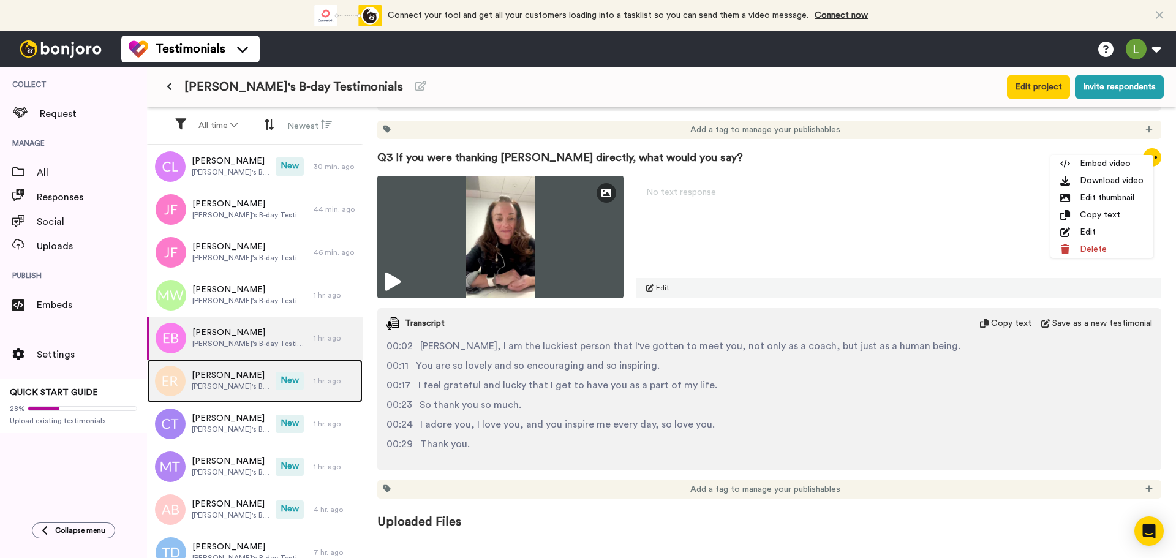
click at [204, 380] on span "[PERSON_NAME]" at bounding box center [231, 375] width 78 height 12
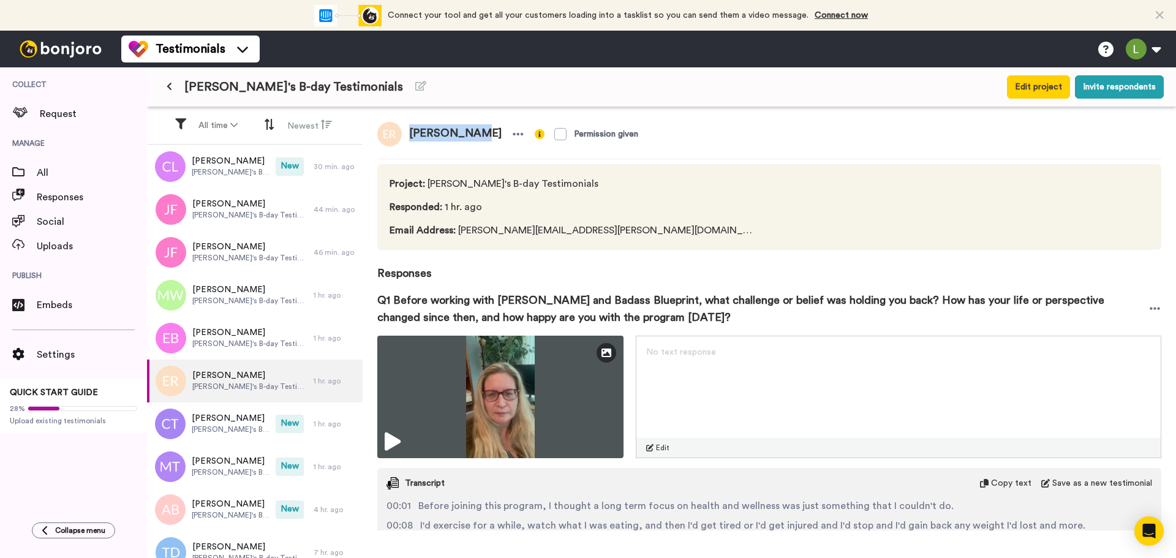
drag, startPoint x: 409, startPoint y: 137, endPoint x: 467, endPoint y: 136, distance: 58.8
click at [467, 136] on span "[PERSON_NAME]" at bounding box center [455, 134] width 107 height 25
copy span "[PERSON_NAME]"
click at [1150, 308] on icon at bounding box center [1155, 308] width 10 height 2
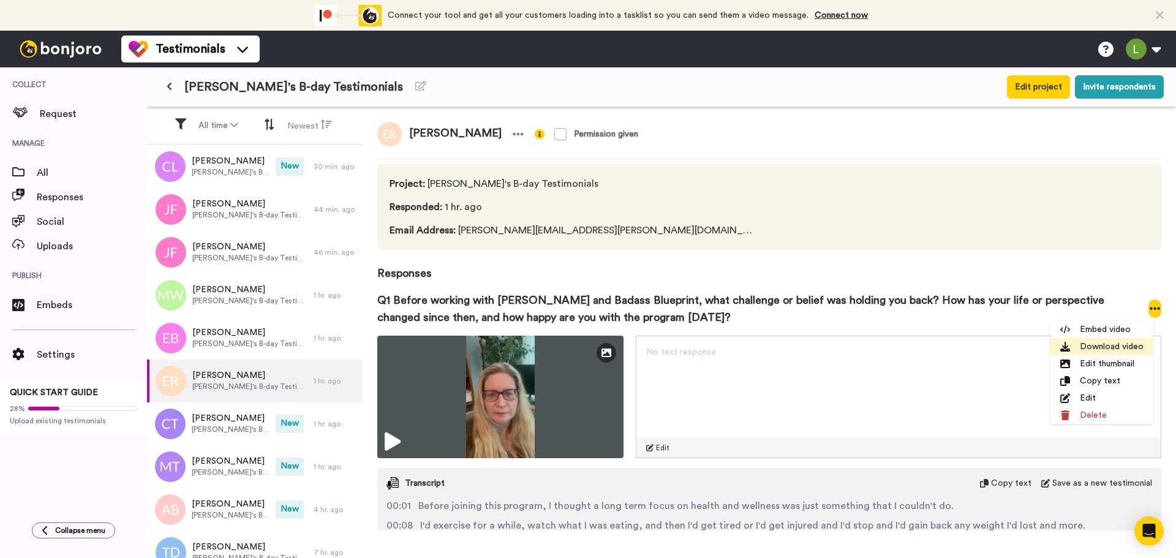
click at [1116, 352] on li "Download video" at bounding box center [1101, 346] width 103 height 17
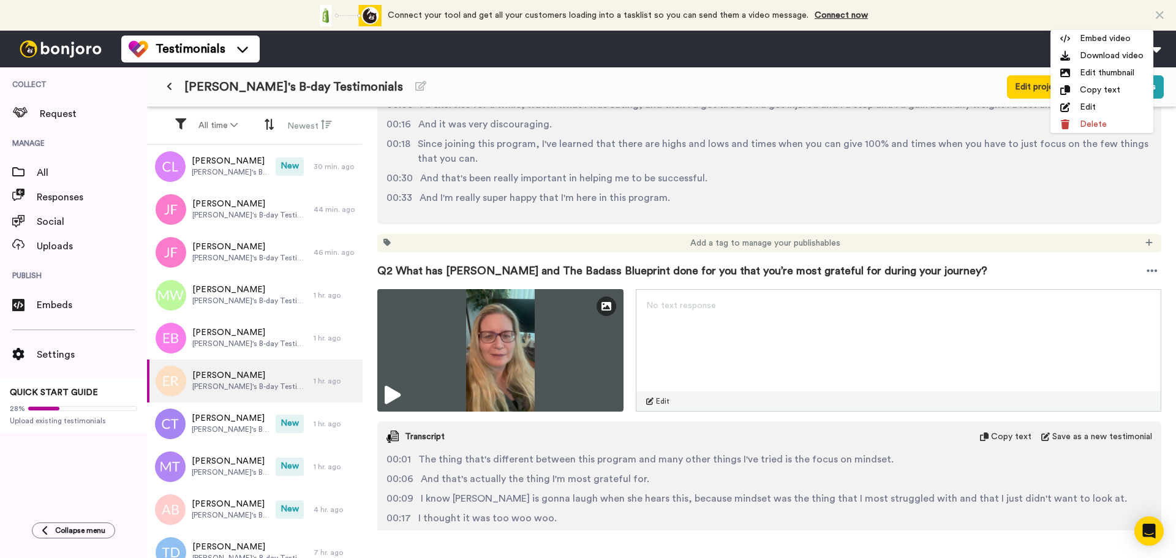
scroll to position [429, 0]
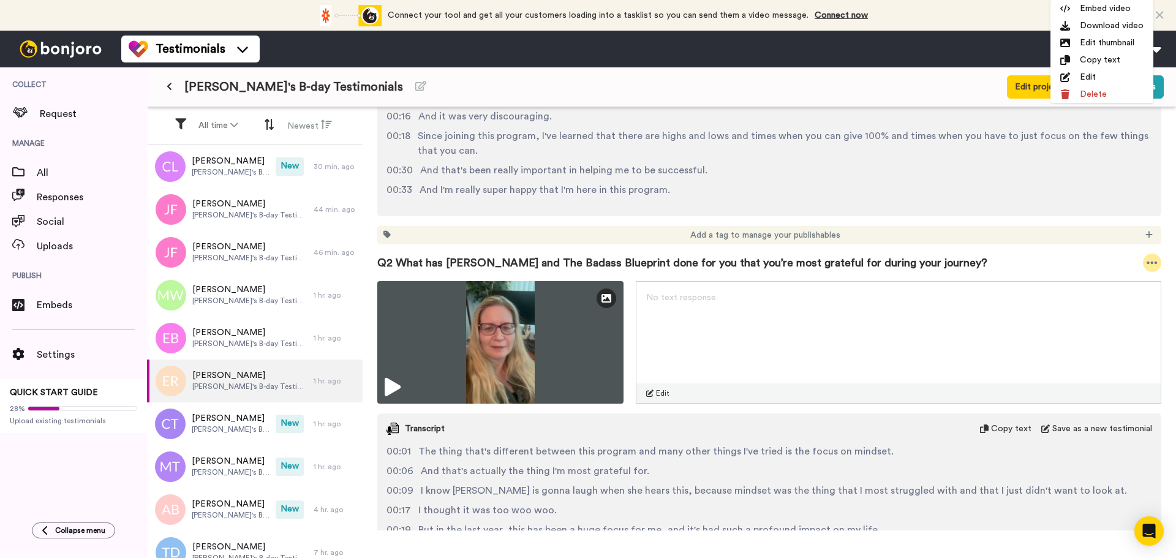
click at [1147, 267] on icon at bounding box center [1152, 263] width 11 height 12
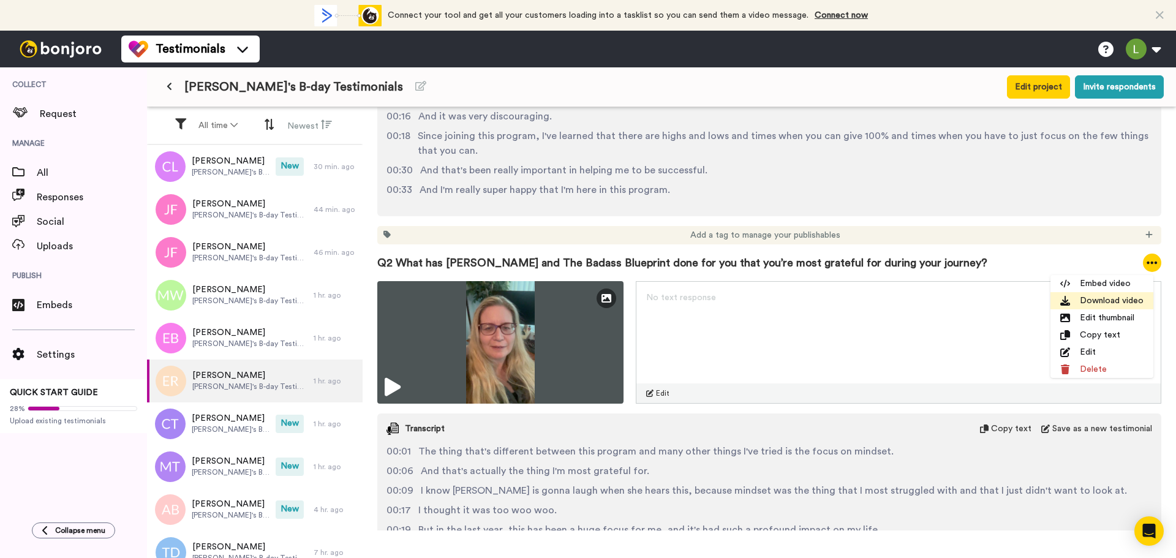
click at [1096, 298] on li "Download video" at bounding box center [1101, 300] width 103 height 17
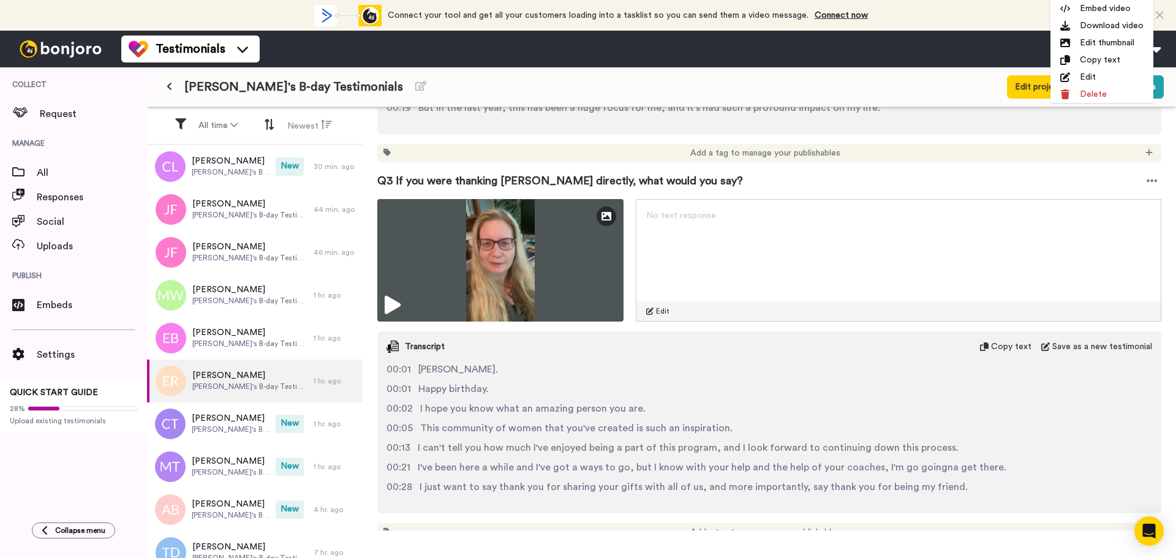
scroll to position [847, 0]
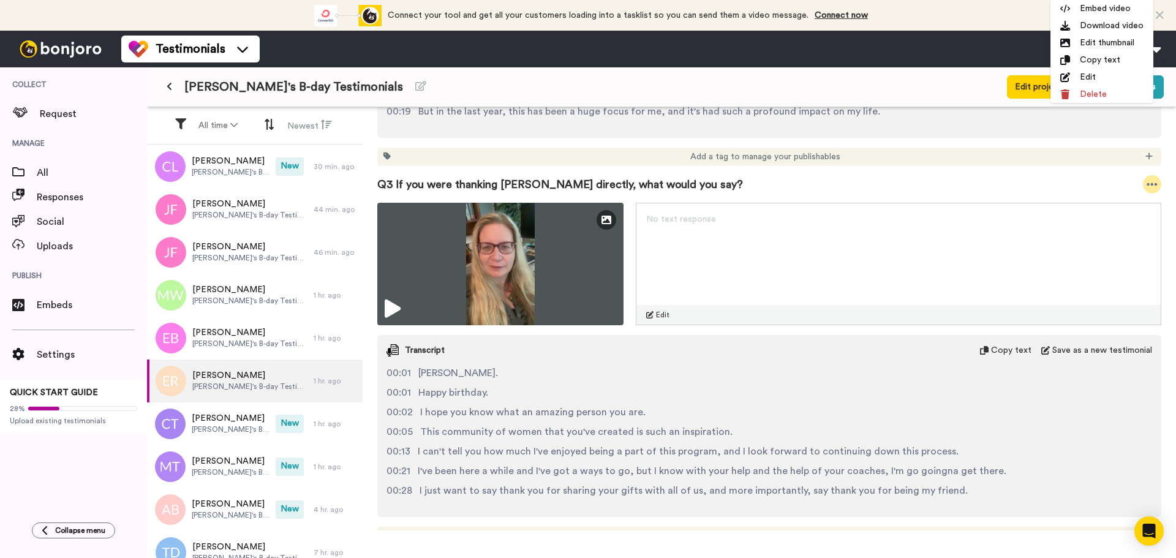
click at [1147, 186] on icon at bounding box center [1152, 184] width 11 height 12
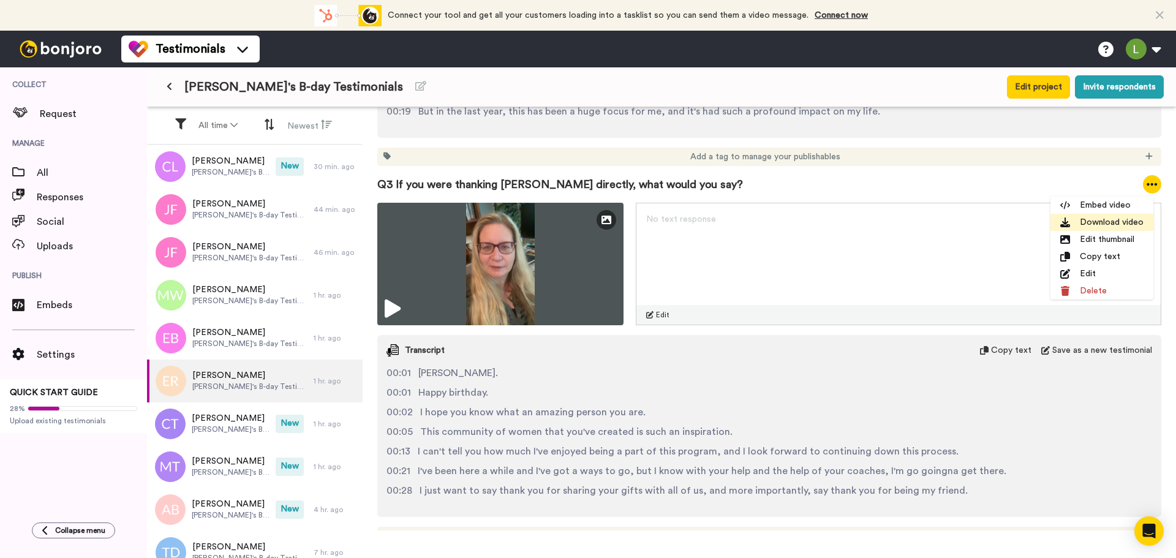
click at [1105, 226] on li "Download video" at bounding box center [1101, 222] width 103 height 17
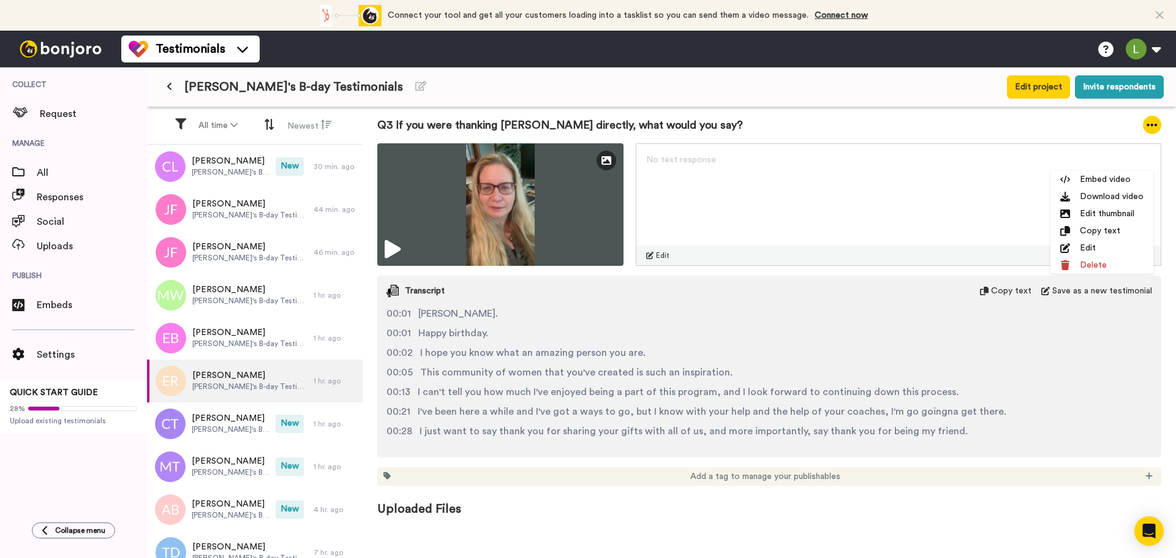
scroll to position [908, 0]
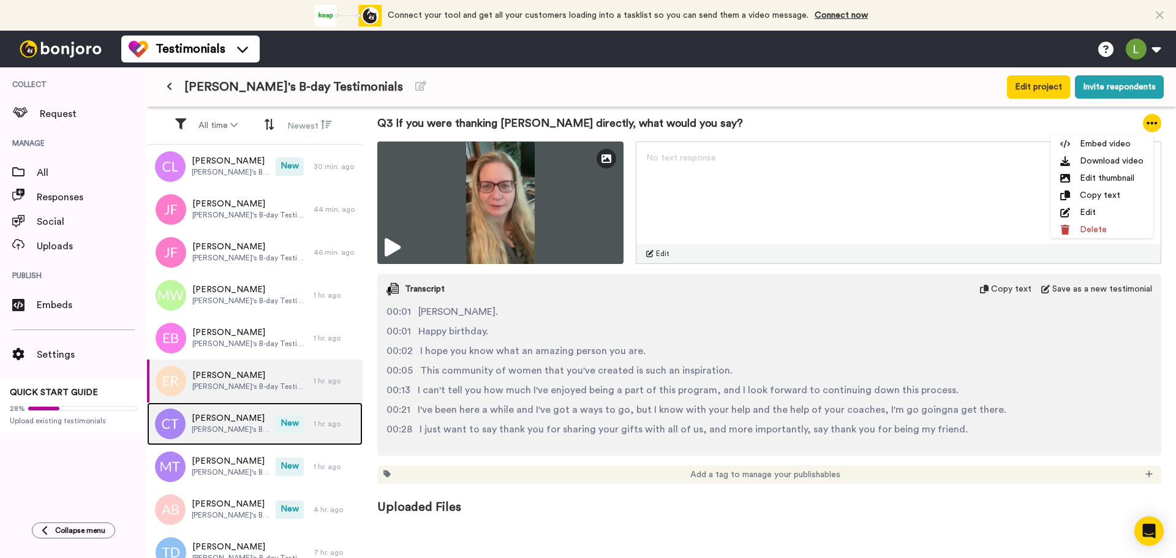
click at [206, 423] on span "[PERSON_NAME]" at bounding box center [231, 418] width 78 height 12
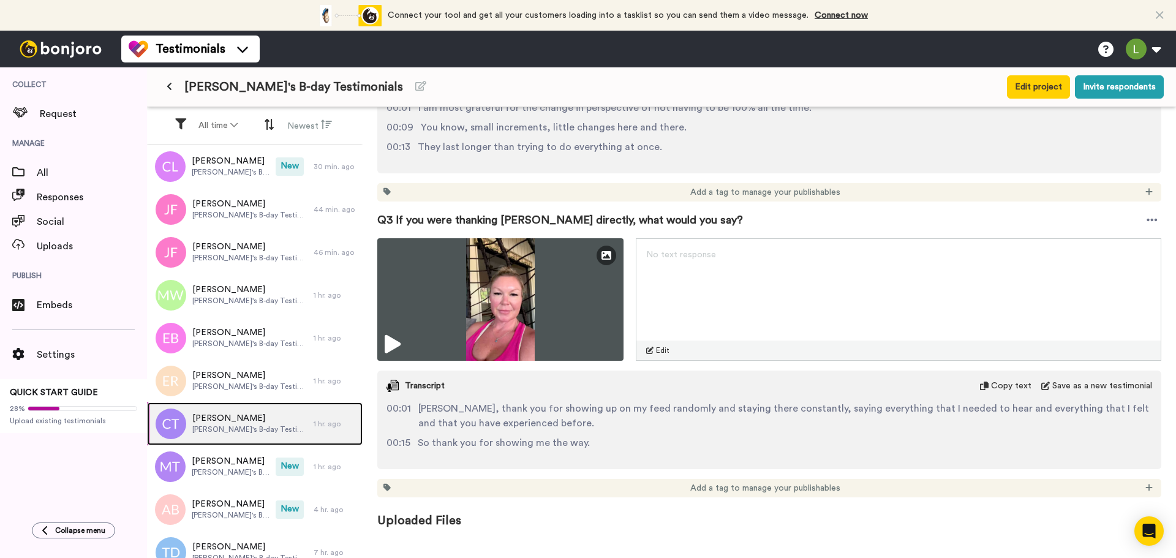
scroll to position [805, 0]
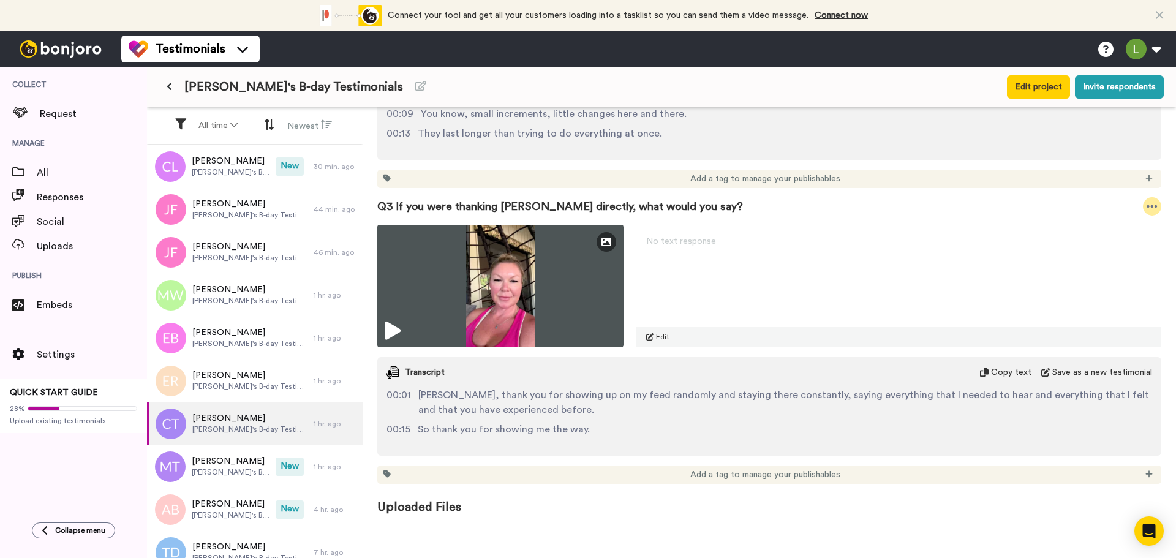
click at [1148, 209] on div at bounding box center [1152, 206] width 18 height 18
click at [1107, 248] on li "Download video" at bounding box center [1101, 244] width 103 height 17
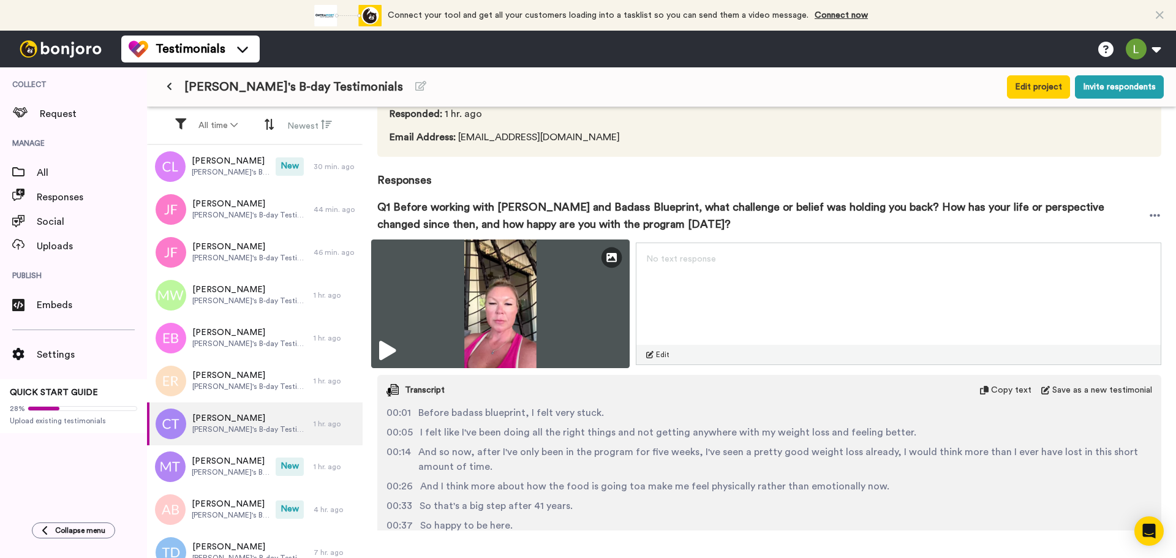
scroll to position [0, 0]
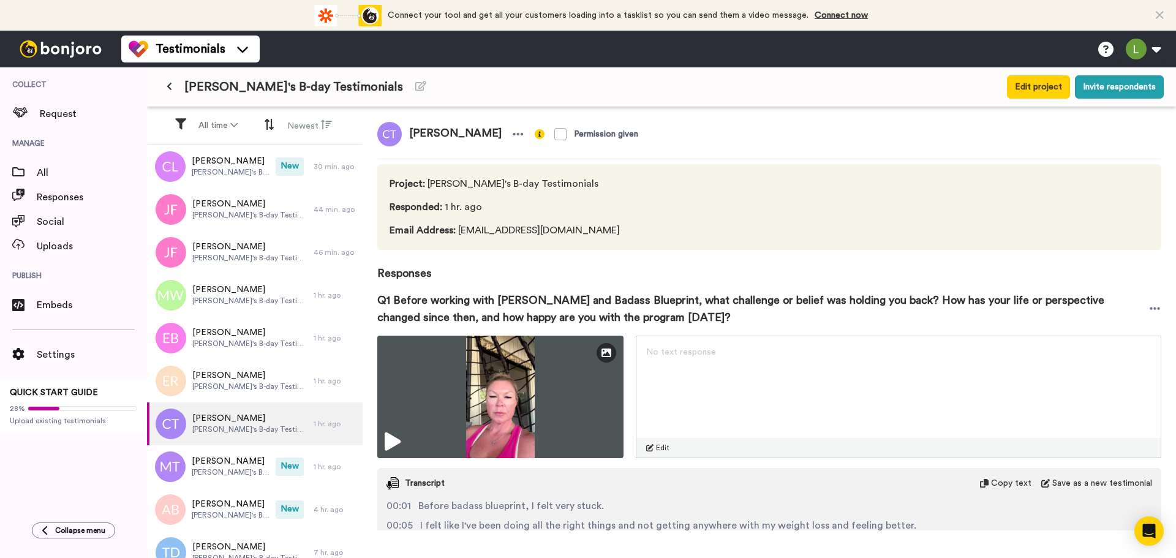
drag, startPoint x: 412, startPoint y: 134, endPoint x: 494, endPoint y: 131, distance: 82.1
click at [494, 131] on span "[PERSON_NAME]" at bounding box center [455, 134] width 107 height 25
copy span "[PERSON_NAME]"
click at [1150, 309] on icon at bounding box center [1155, 309] width 11 height 12
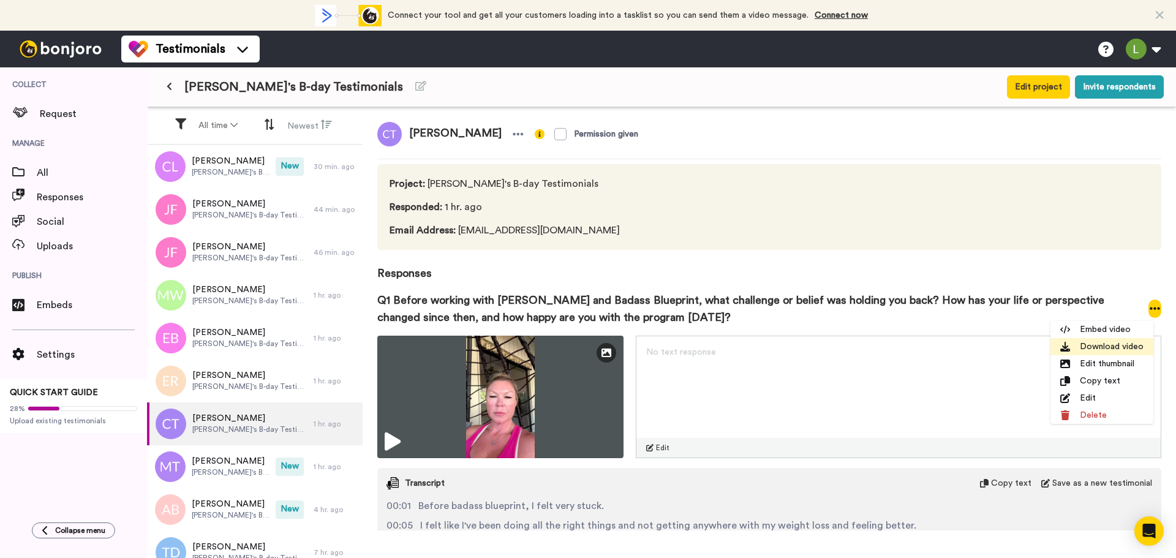
click at [1074, 345] on li "Download video" at bounding box center [1101, 346] width 103 height 17
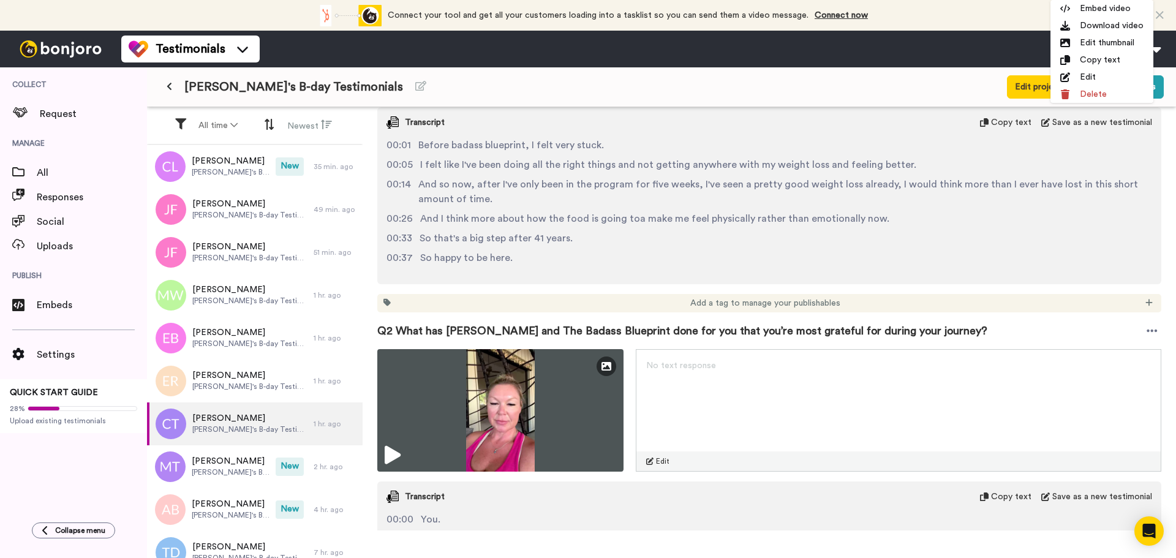
scroll to position [368, 0]
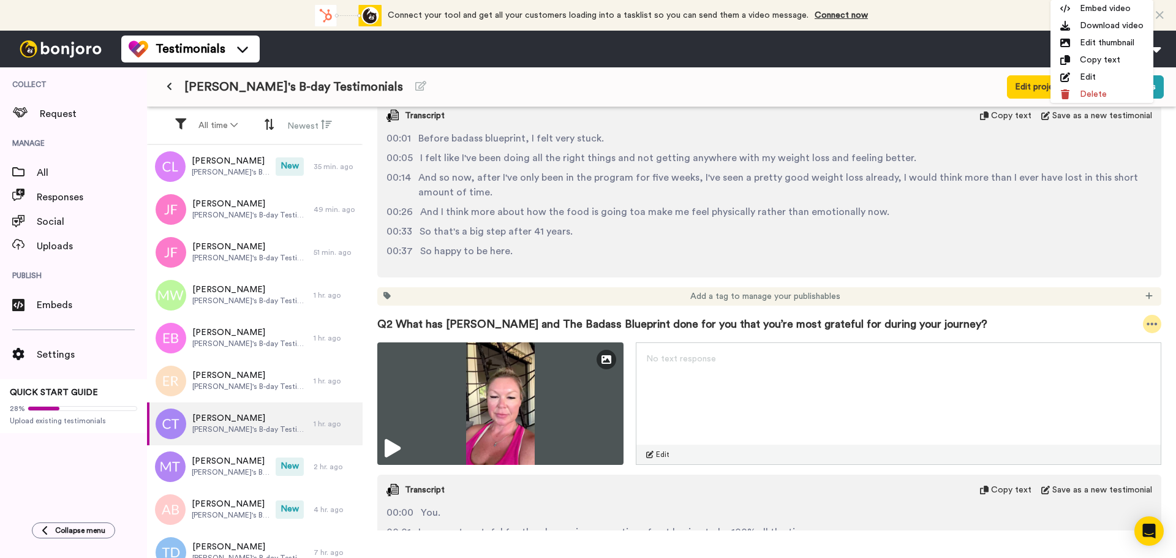
click at [1149, 320] on div at bounding box center [1152, 324] width 18 height 18
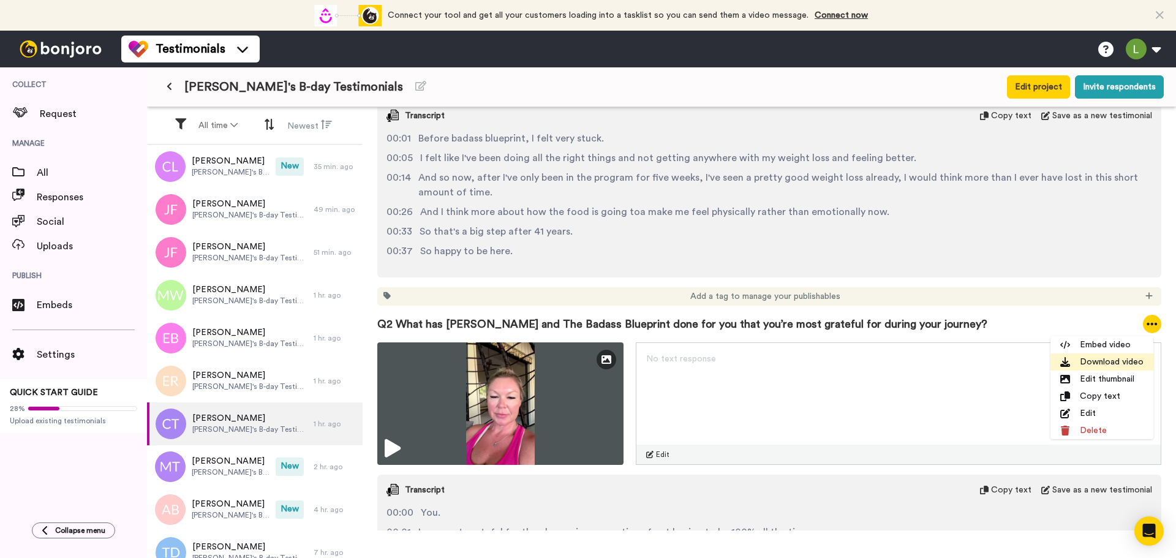
click at [1087, 357] on li "Download video" at bounding box center [1101, 361] width 103 height 17
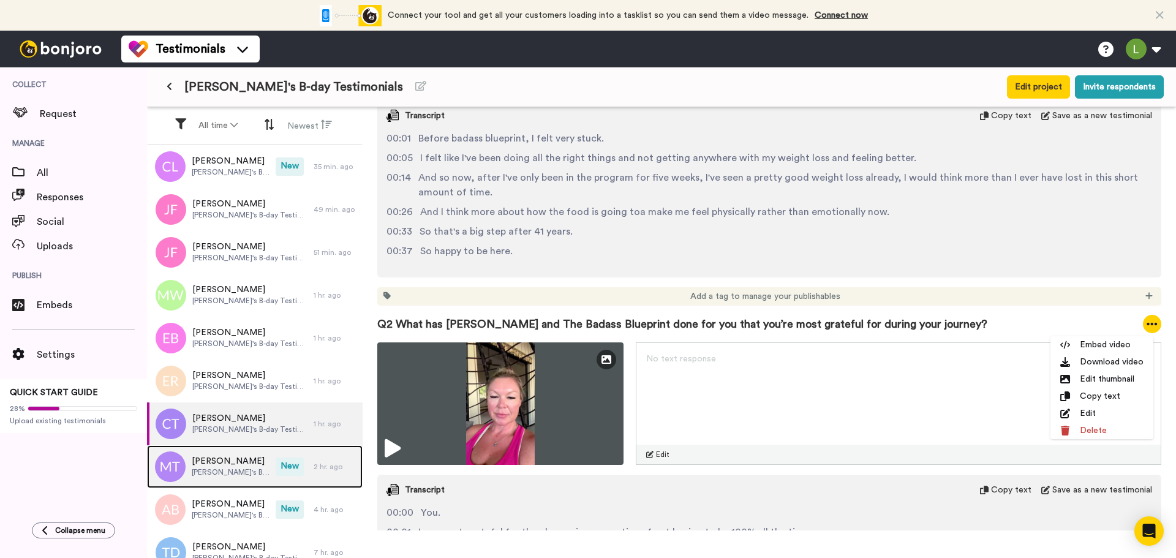
click at [220, 477] on span "[PERSON_NAME]'s B-day Testimonials" at bounding box center [231, 472] width 78 height 10
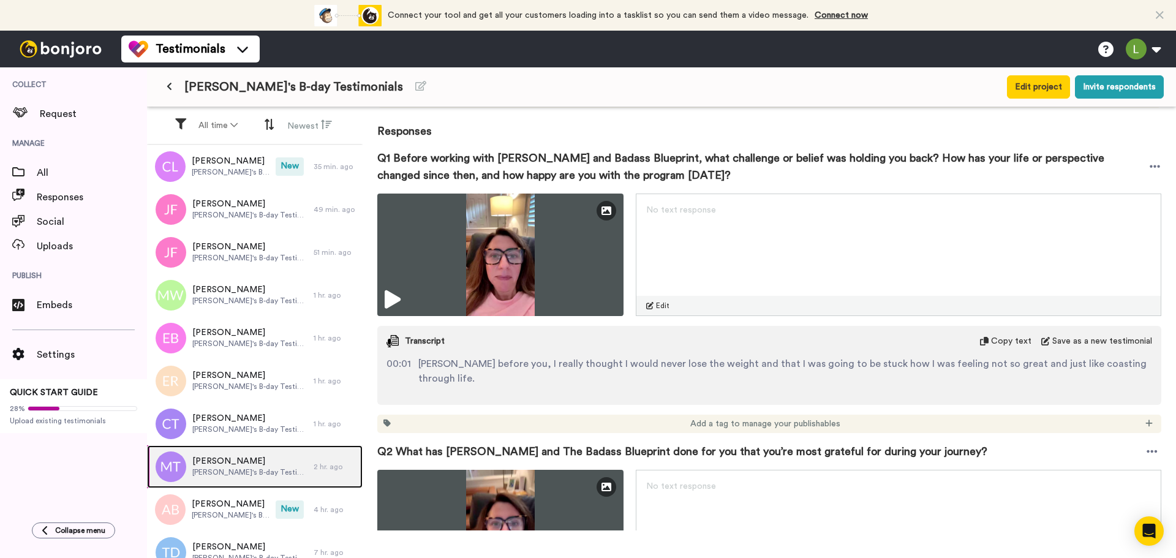
scroll to position [184, 0]
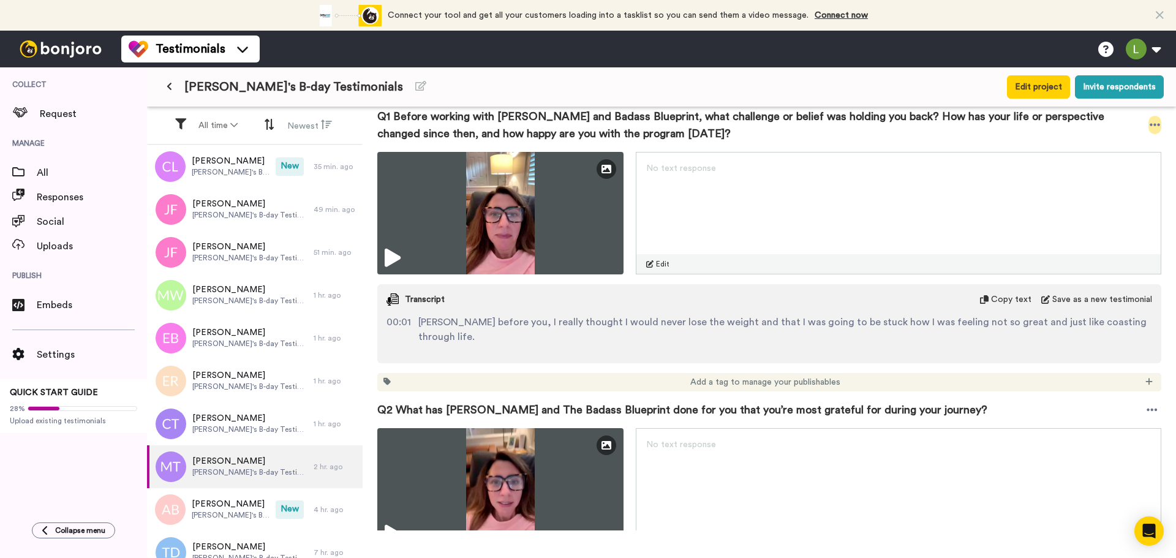
click at [1150, 125] on icon at bounding box center [1155, 125] width 11 height 12
click at [1106, 167] on li "Download video" at bounding box center [1101, 162] width 103 height 17
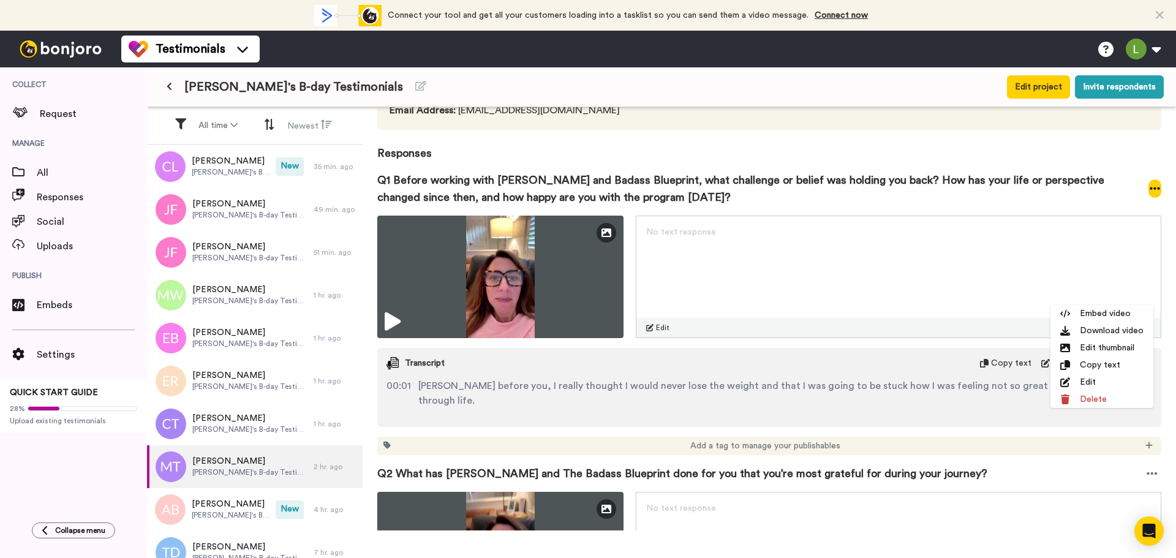
scroll to position [0, 0]
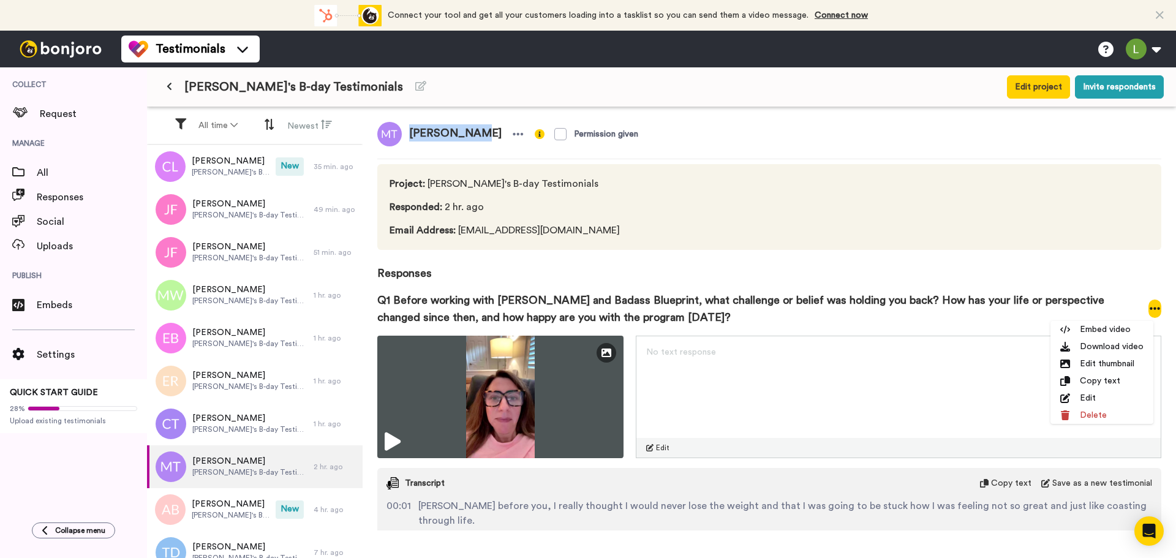
drag, startPoint x: 410, startPoint y: 133, endPoint x: 472, endPoint y: 129, distance: 62.6
click at [472, 129] on span "[PERSON_NAME]" at bounding box center [455, 134] width 107 height 25
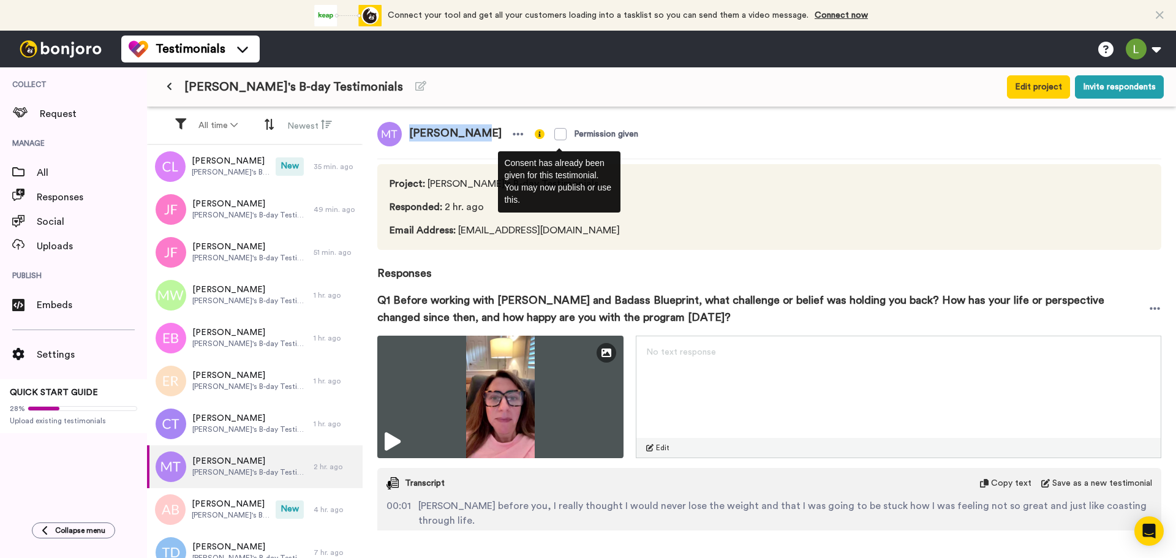
copy span "[PERSON_NAME]"
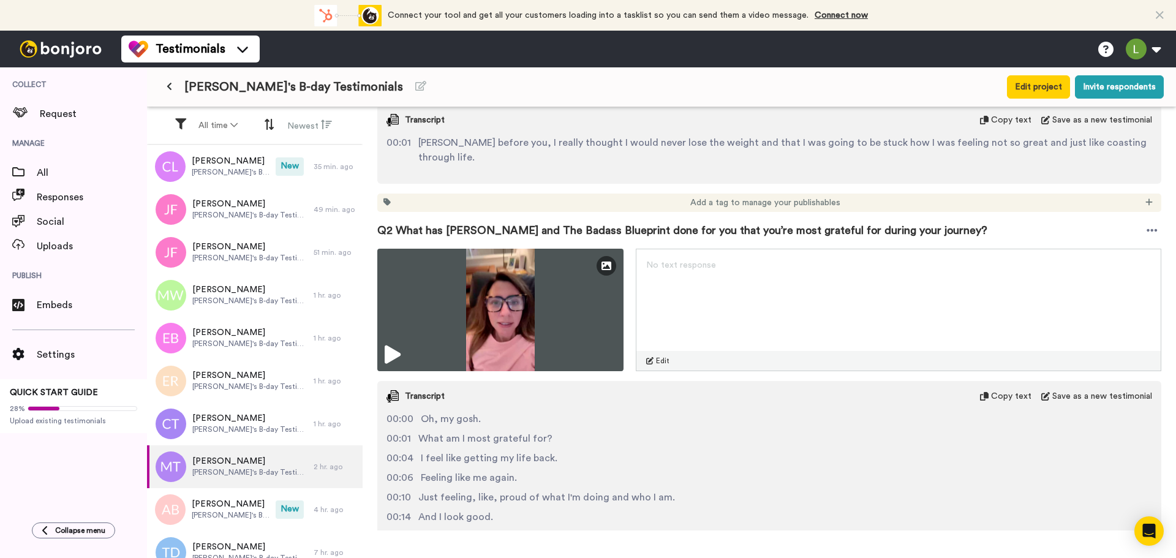
scroll to position [368, 0]
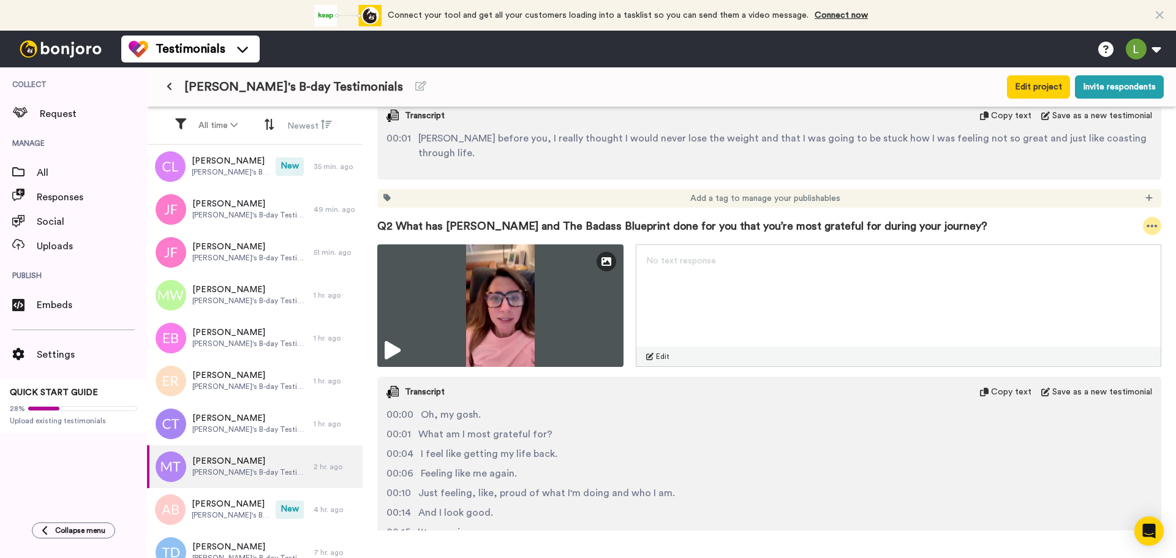
click at [1147, 220] on icon at bounding box center [1152, 226] width 11 height 12
click at [1078, 250] on li "Download video" at bounding box center [1101, 249] width 103 height 17
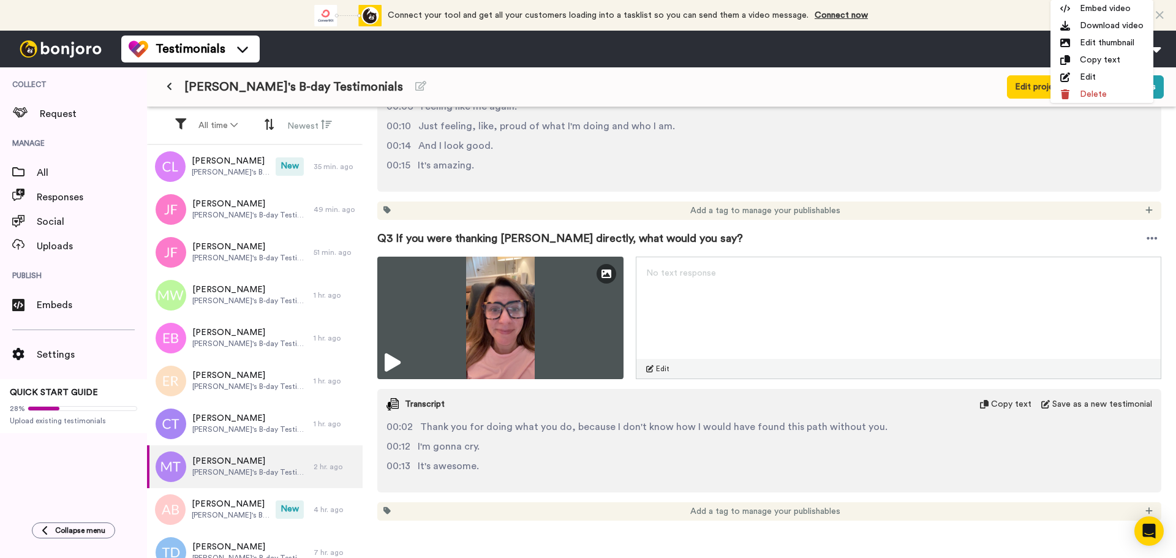
scroll to position [735, 0]
click at [1147, 232] on icon at bounding box center [1152, 238] width 11 height 12
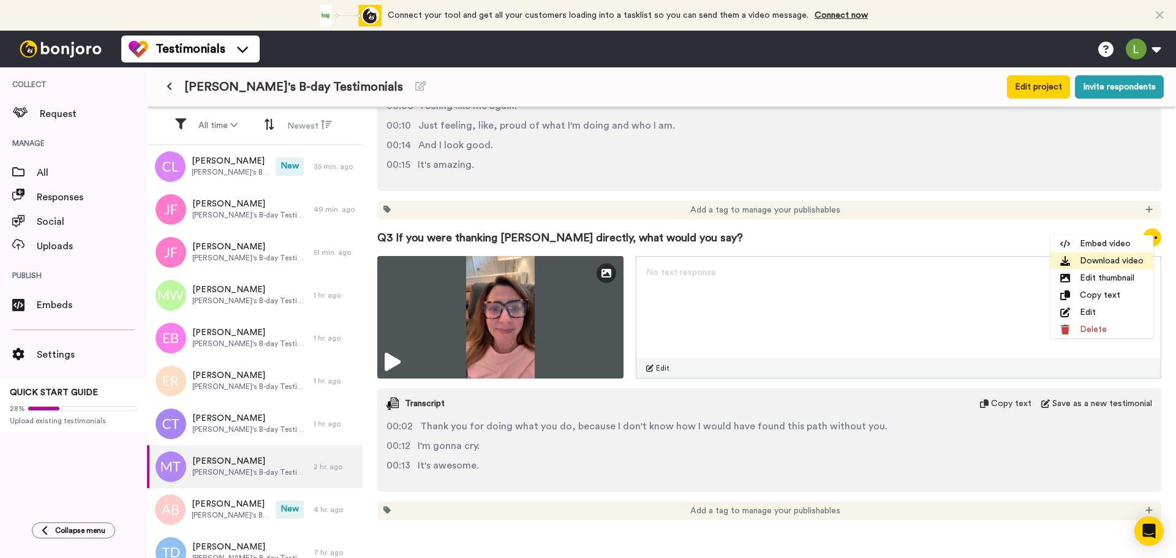
click at [1095, 261] on li "Download video" at bounding box center [1101, 260] width 103 height 17
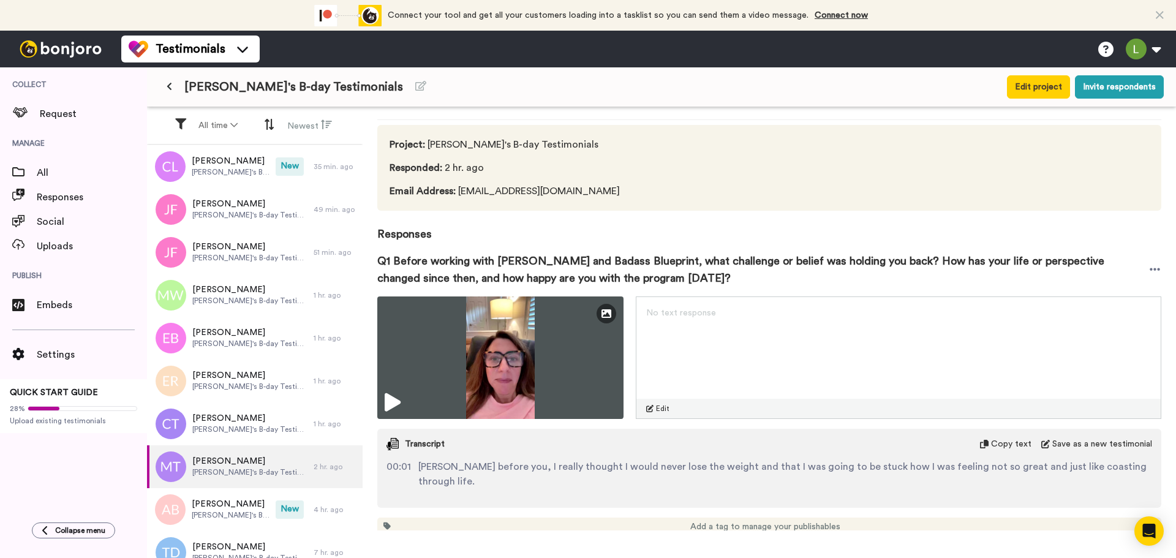
scroll to position [0, 0]
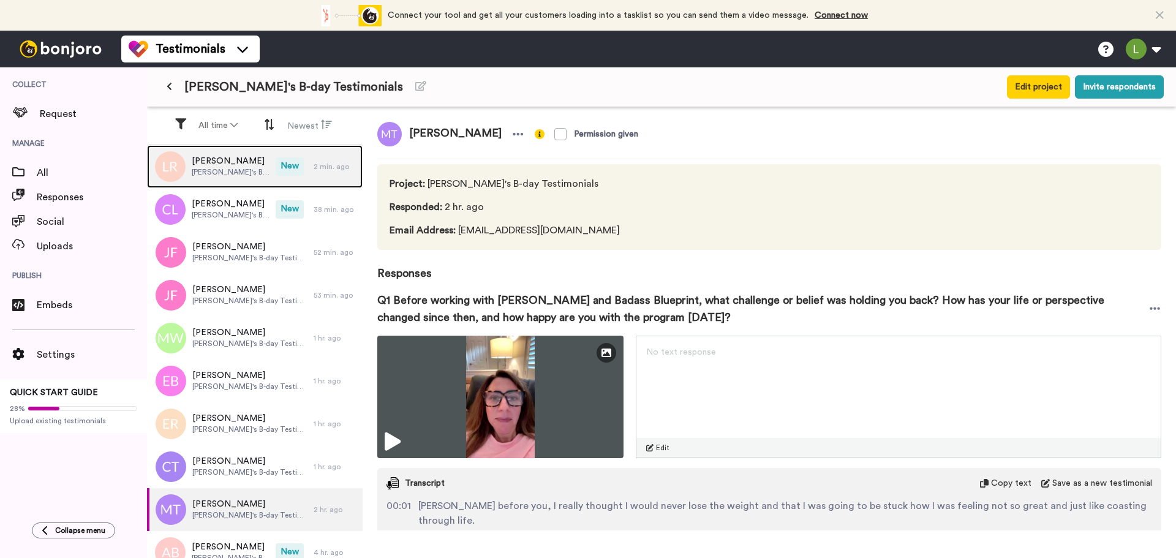
click at [235, 162] on span "[PERSON_NAME]" at bounding box center [231, 161] width 78 height 12
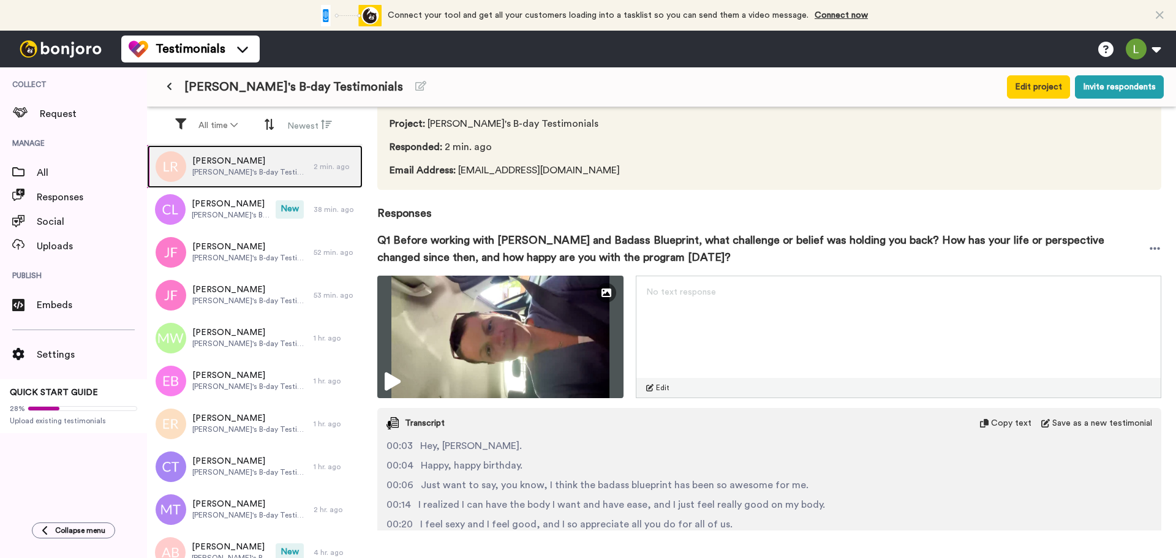
scroll to position [61, 0]
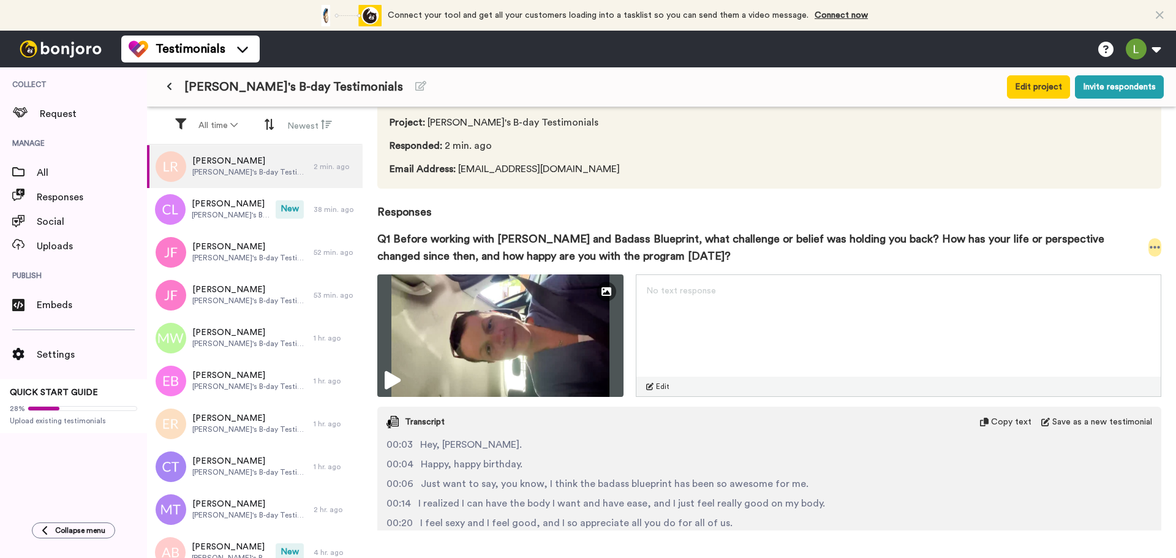
click at [1150, 248] on icon at bounding box center [1155, 247] width 10 height 2
click at [1114, 285] on li "Download video" at bounding box center [1101, 285] width 103 height 17
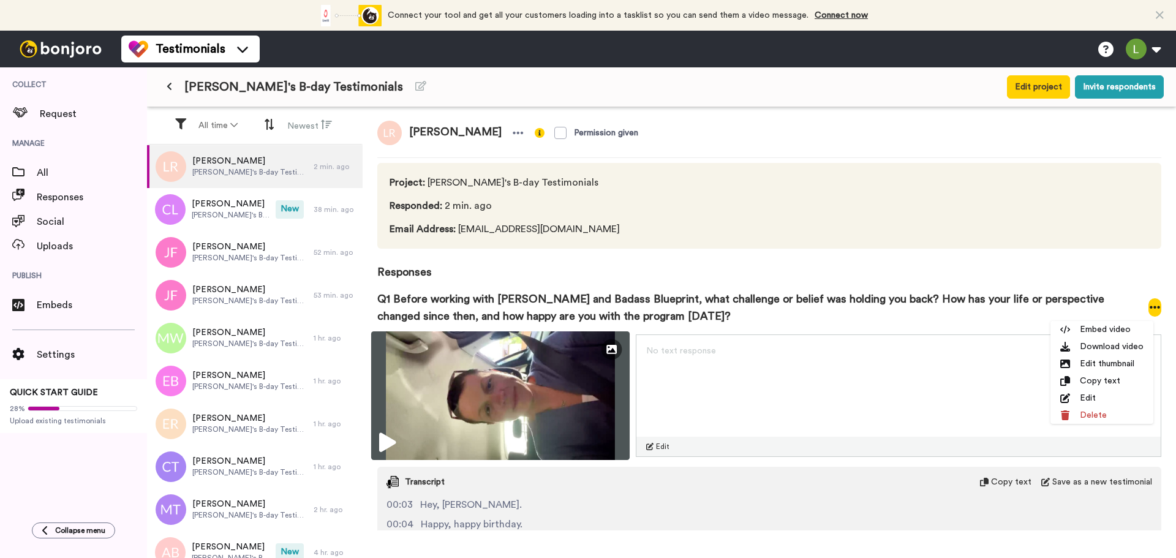
scroll to position [0, 0]
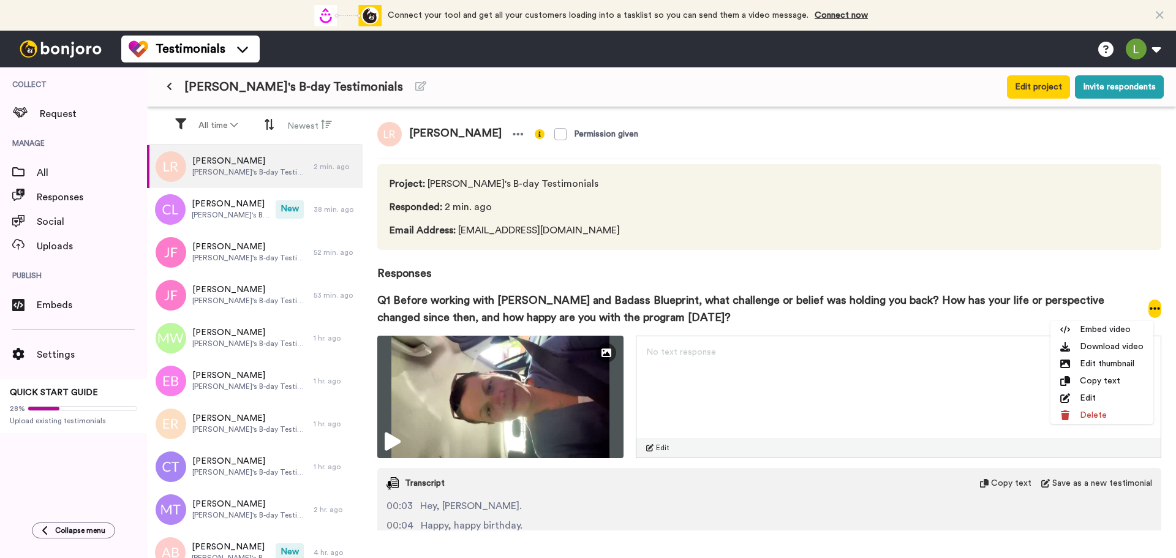
drag, startPoint x: 410, startPoint y: 135, endPoint x: 485, endPoint y: 133, distance: 74.7
click at [485, 133] on span "[PERSON_NAME]" at bounding box center [455, 134] width 107 height 25
copy span "[PERSON_NAME]"
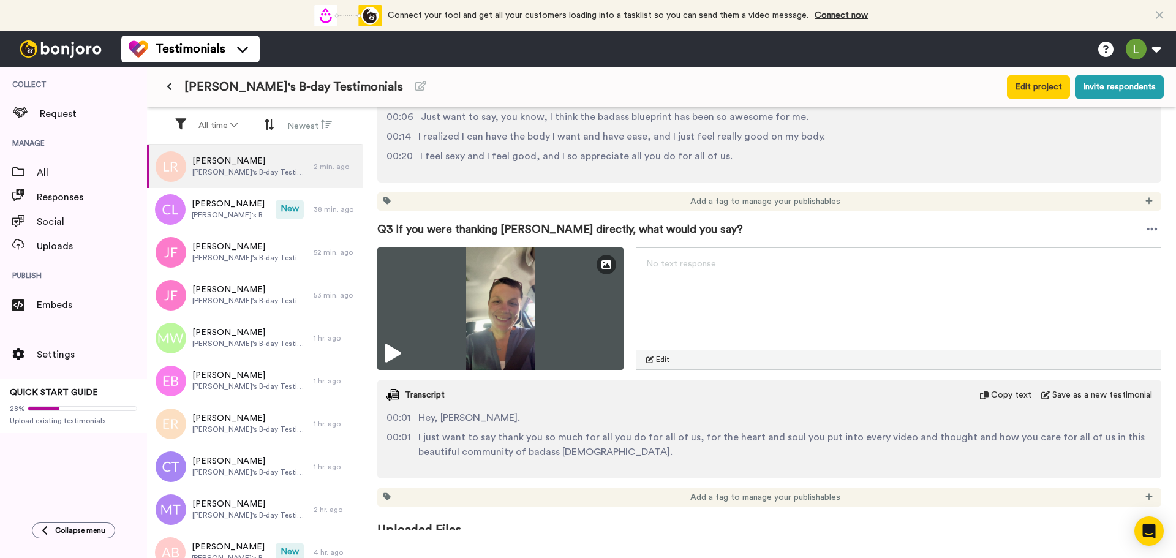
scroll to position [429, 0]
click at [1147, 231] on icon at bounding box center [1152, 228] width 11 height 12
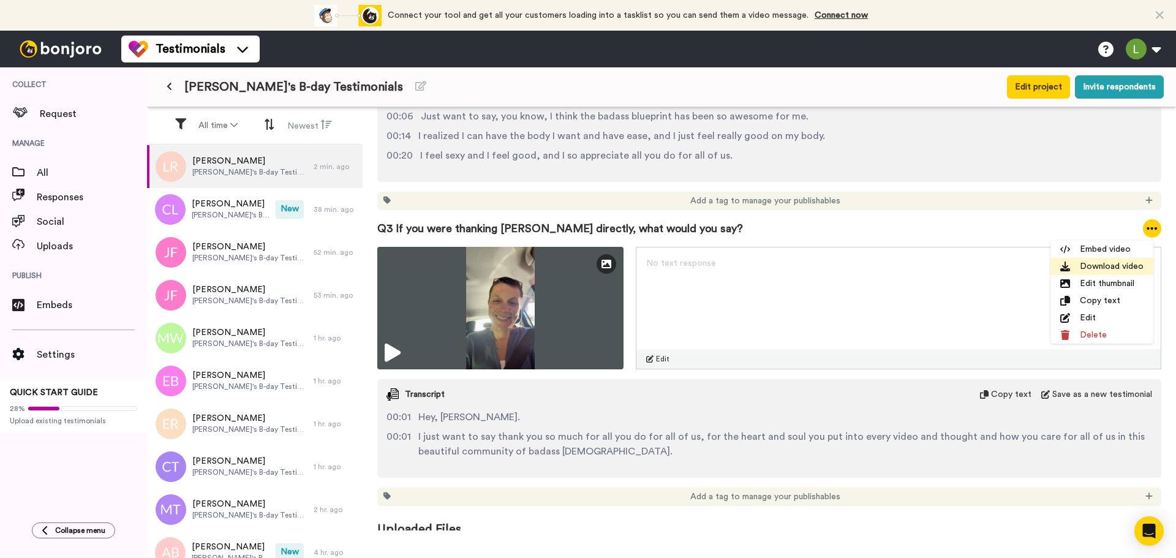
click at [1125, 262] on li "Download video" at bounding box center [1101, 266] width 103 height 17
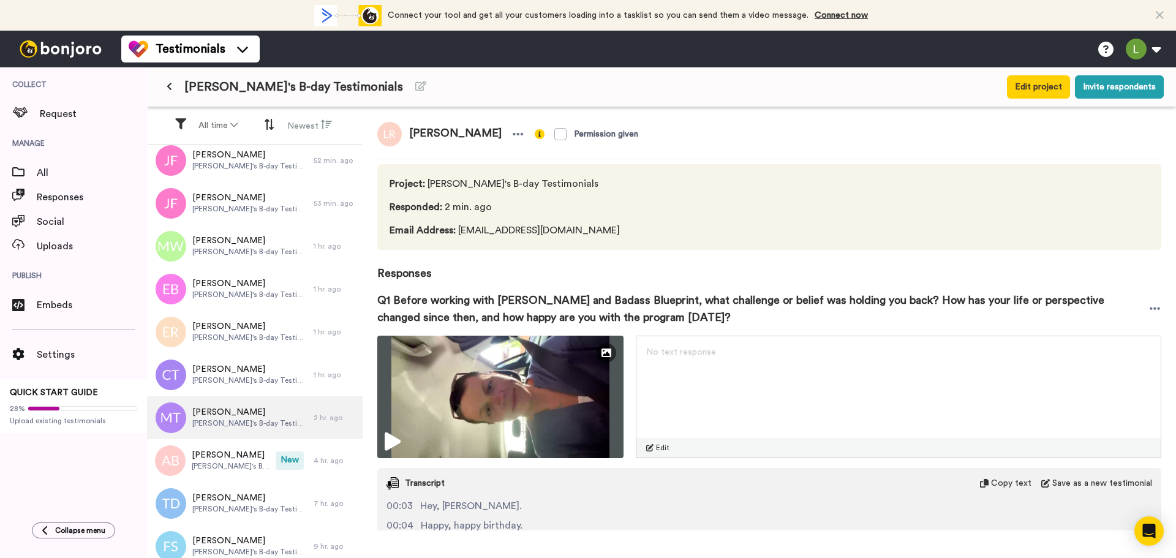
scroll to position [100, 0]
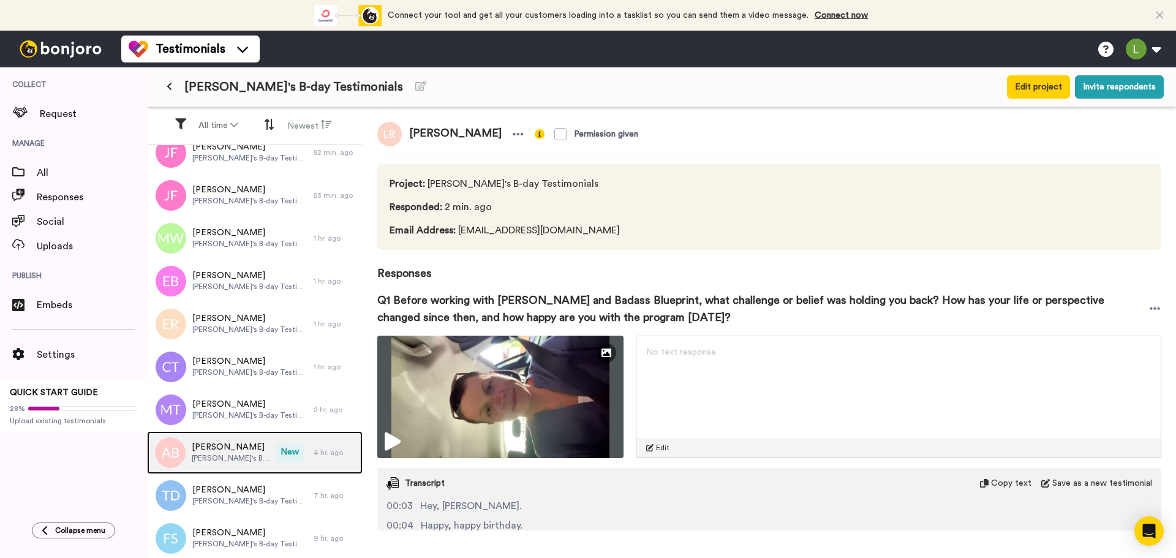
click at [191, 456] on div "[PERSON_NAME] [PERSON_NAME]'s B-day Testimonials" at bounding box center [211, 452] width 129 height 43
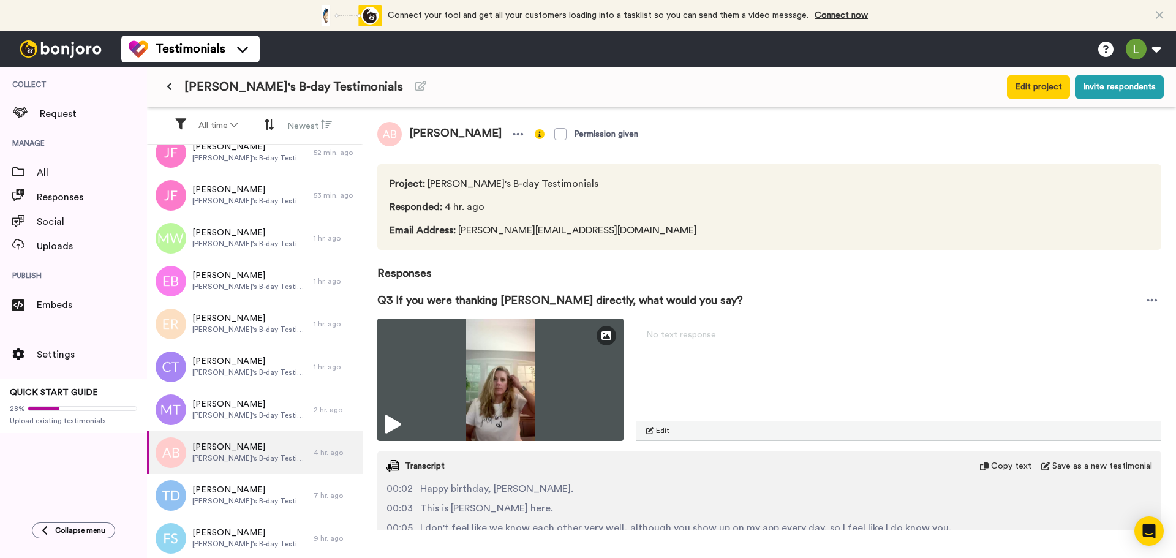
drag, startPoint x: 412, startPoint y: 138, endPoint x: 495, endPoint y: 146, distance: 83.1
click at [495, 146] on div "[PERSON_NAME]" at bounding box center [452, 134] width 150 height 25
copy span "[PERSON_NAME]"
click at [1148, 303] on icon at bounding box center [1152, 300] width 11 height 12
click at [1092, 344] on li "Download video" at bounding box center [1101, 338] width 103 height 17
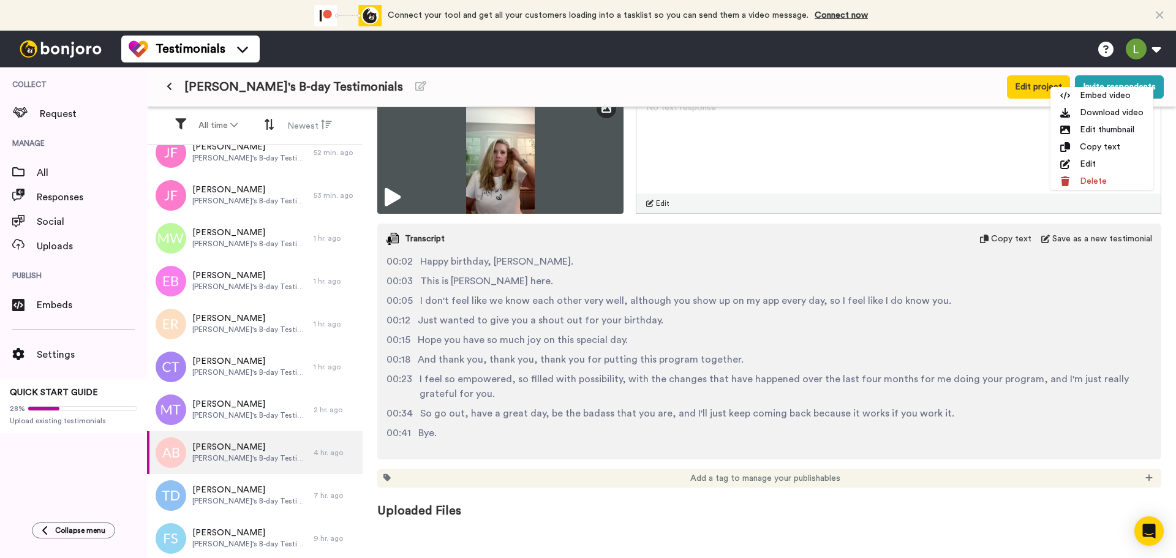
scroll to position [231, 0]
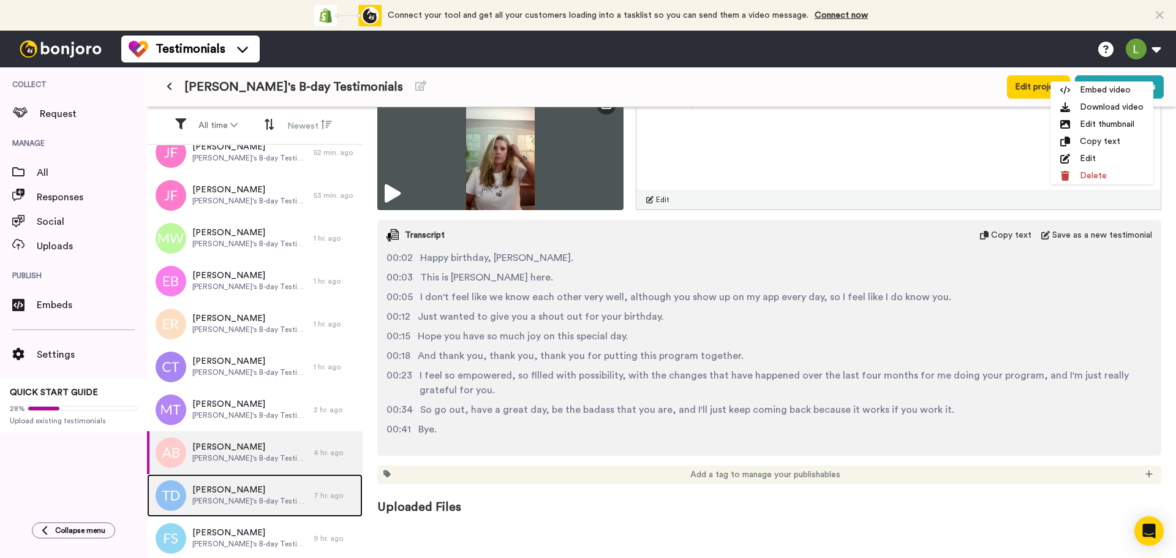
click at [230, 494] on span "[PERSON_NAME]" at bounding box center [249, 490] width 115 height 12
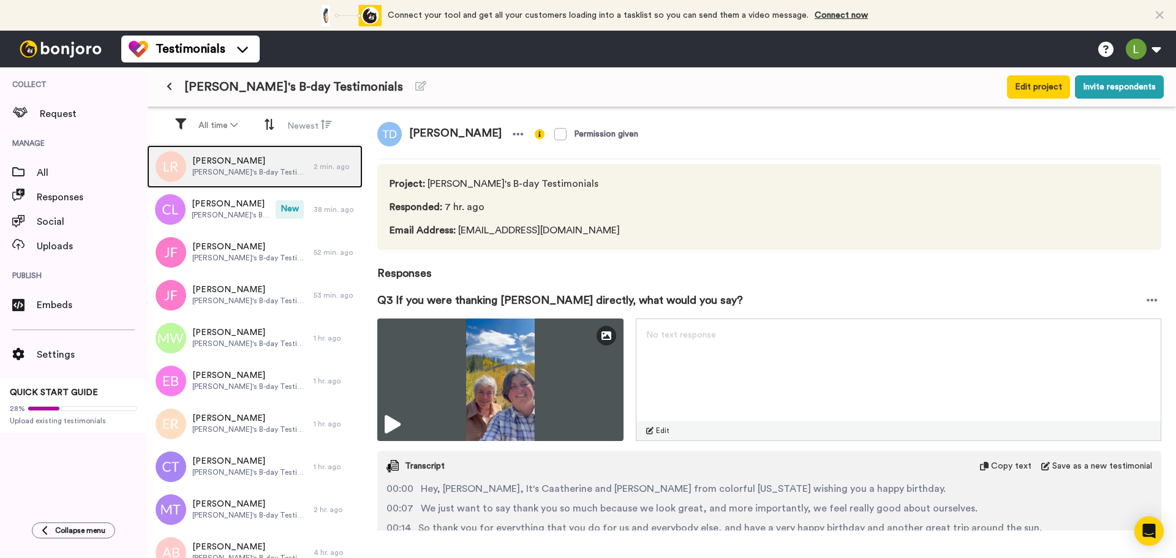
click at [200, 175] on span "[PERSON_NAME]'s B-day Testimonials" at bounding box center [249, 172] width 115 height 10
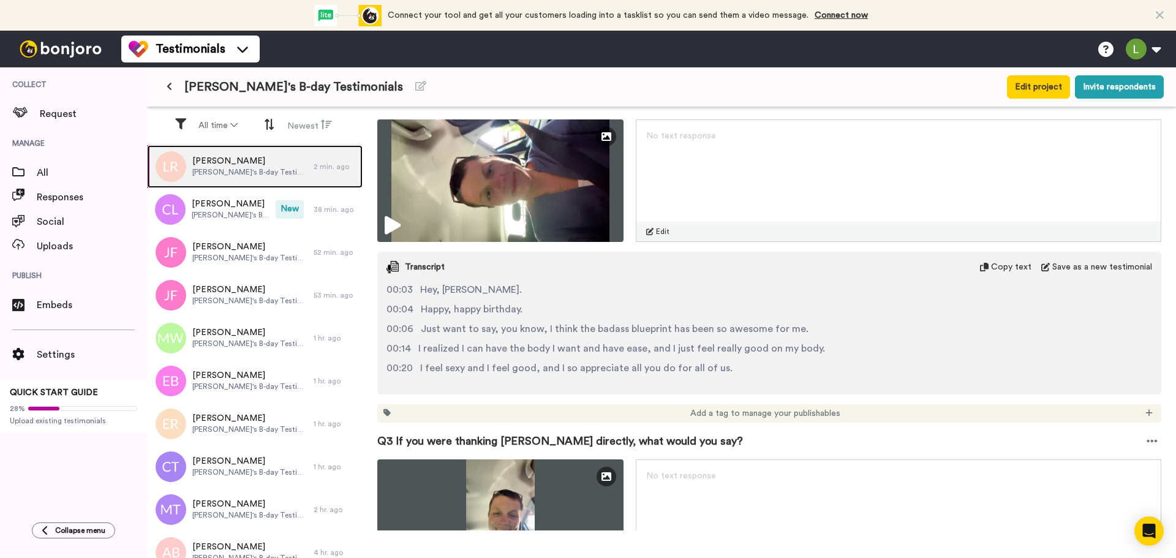
scroll to position [306, 0]
